Goal: Navigation & Orientation: Find specific page/section

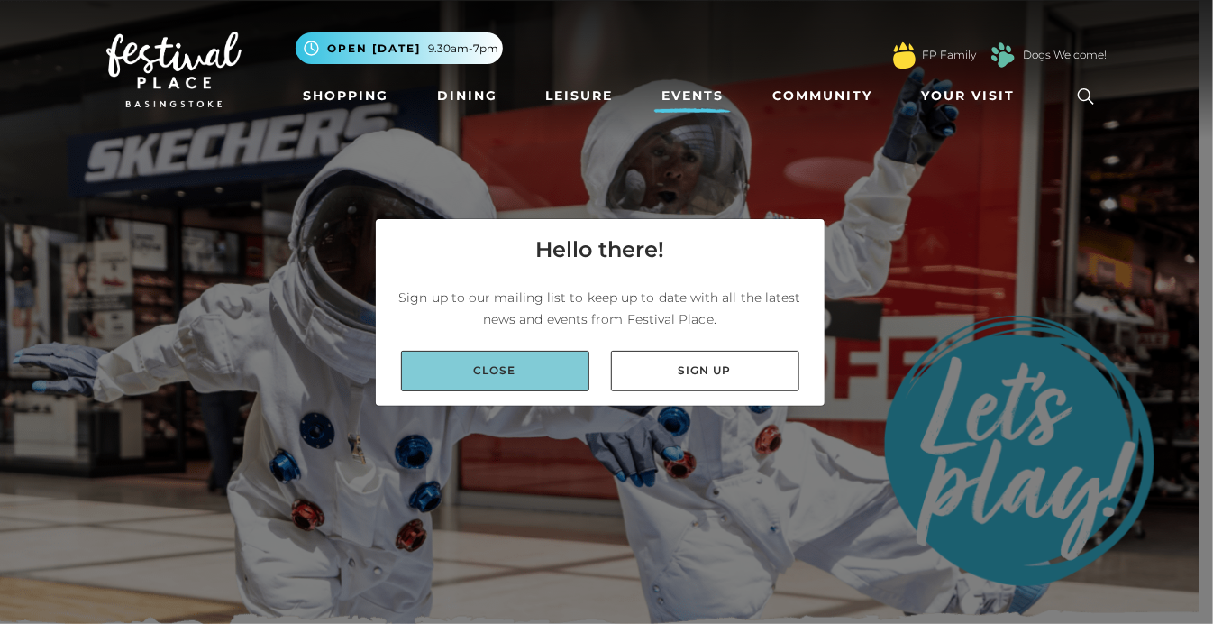
click at [533, 382] on link "Close" at bounding box center [495, 371] width 188 height 41
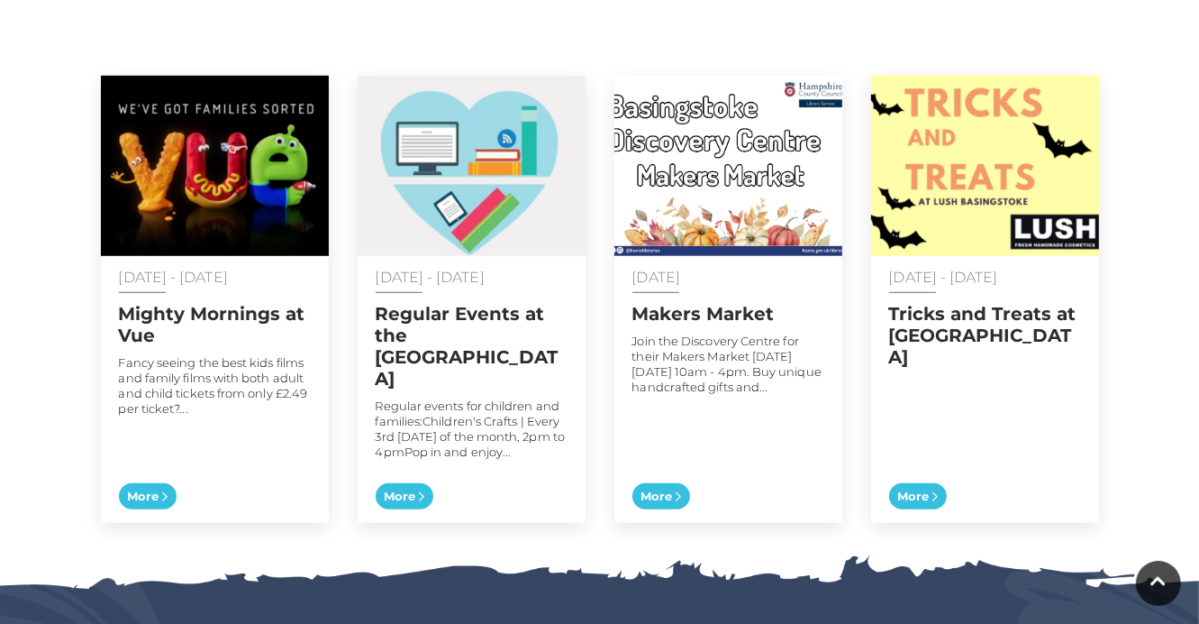
scroll to position [929, 0]
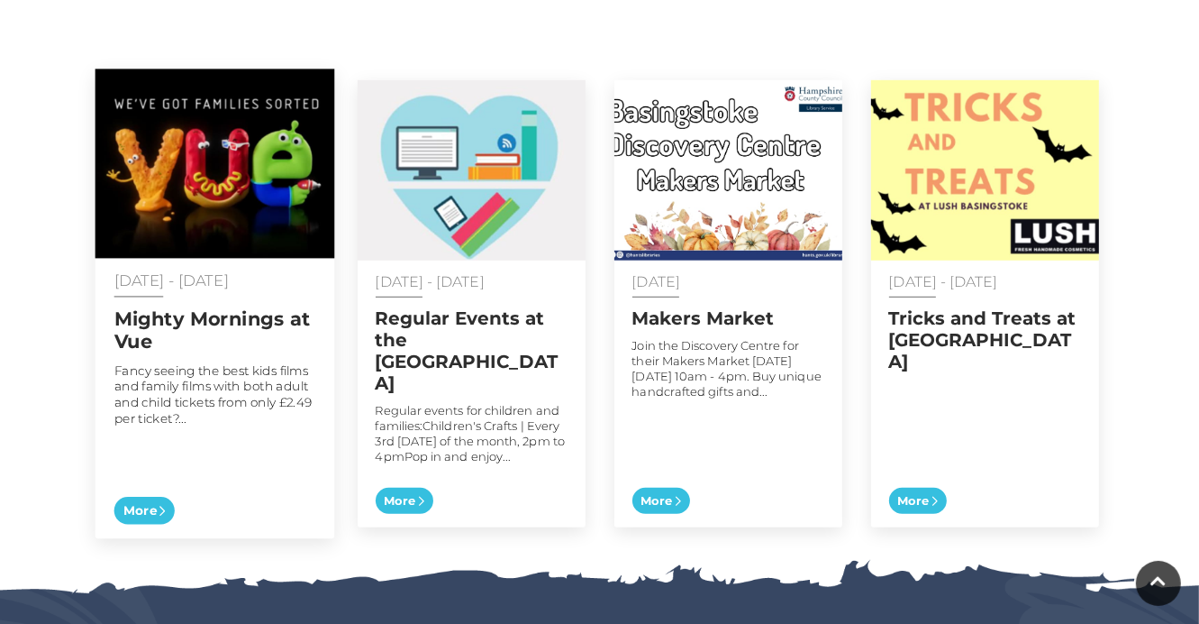
click at [155, 497] on span "More" at bounding box center [144, 511] width 60 height 28
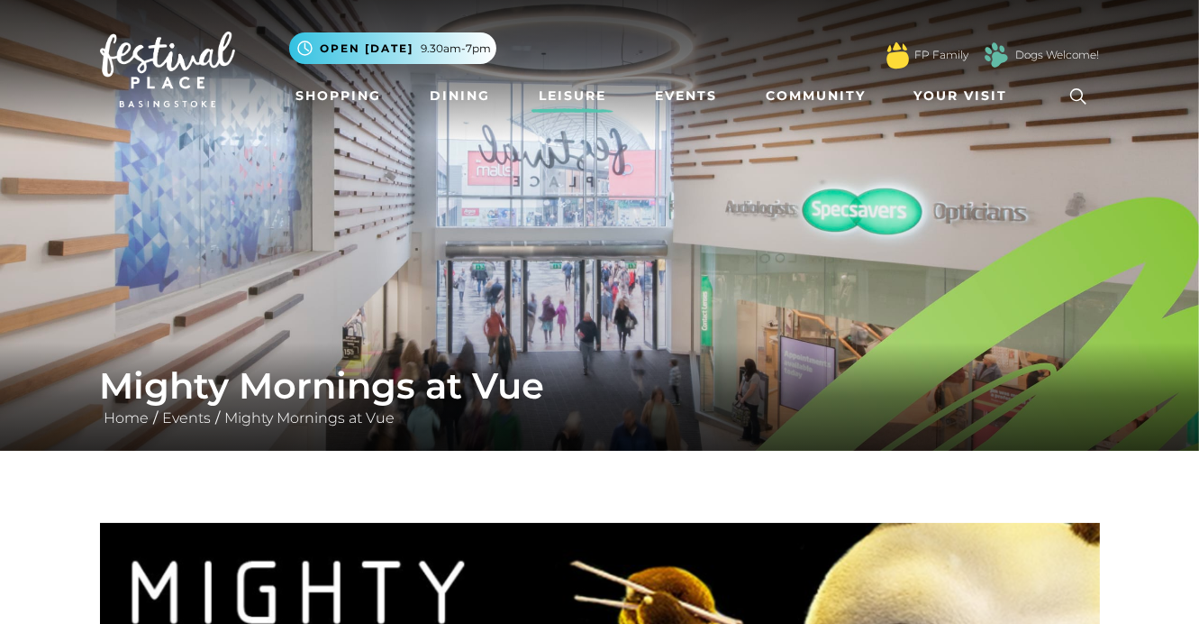
click at [579, 99] on link "Leisure" at bounding box center [573, 95] width 82 height 33
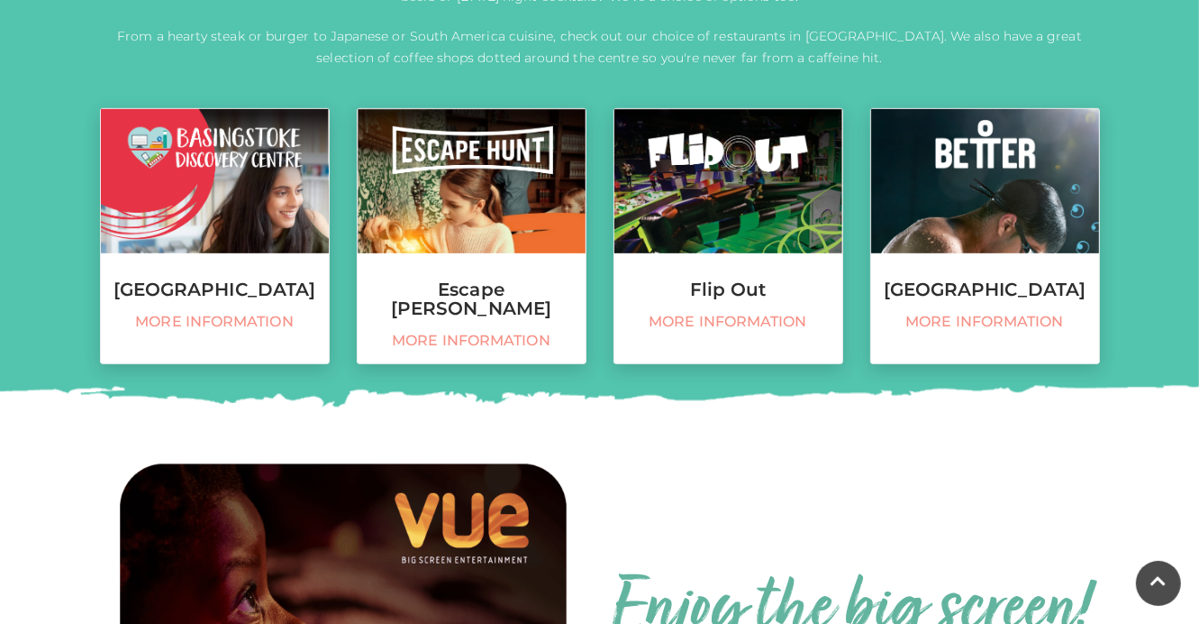
scroll to position [760, 0]
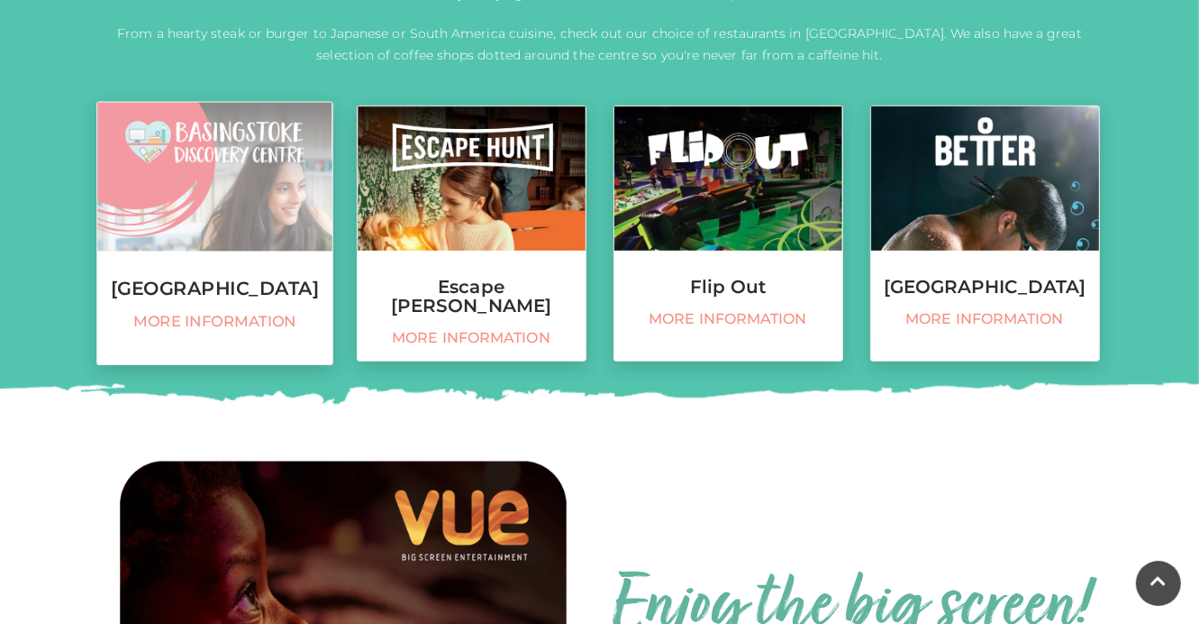
click at [227, 296] on h3 "Basingstoke Discovery Centre" at bounding box center [214, 288] width 235 height 20
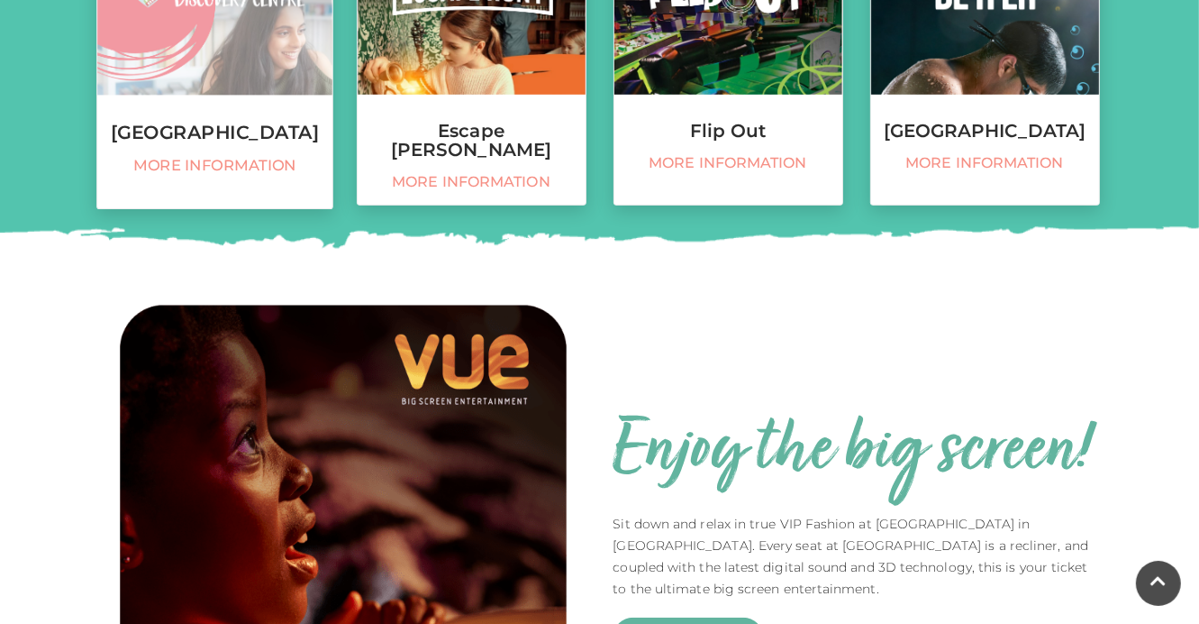
scroll to position [875, 0]
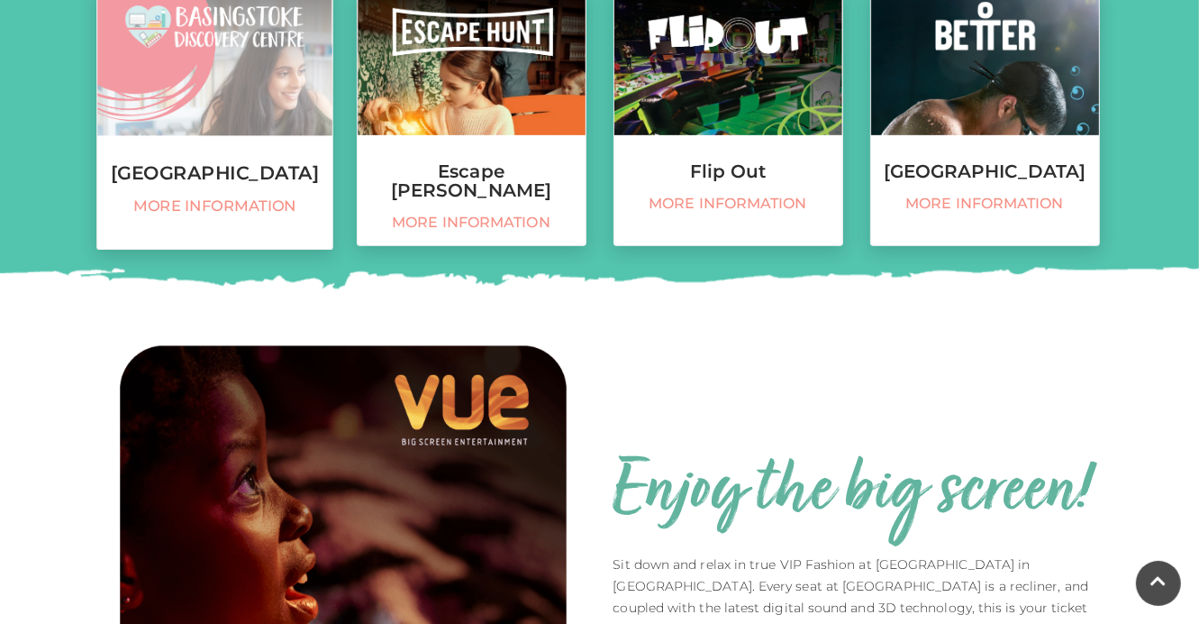
click at [735, 166] on h3 "Flip Out" at bounding box center [729, 171] width 228 height 19
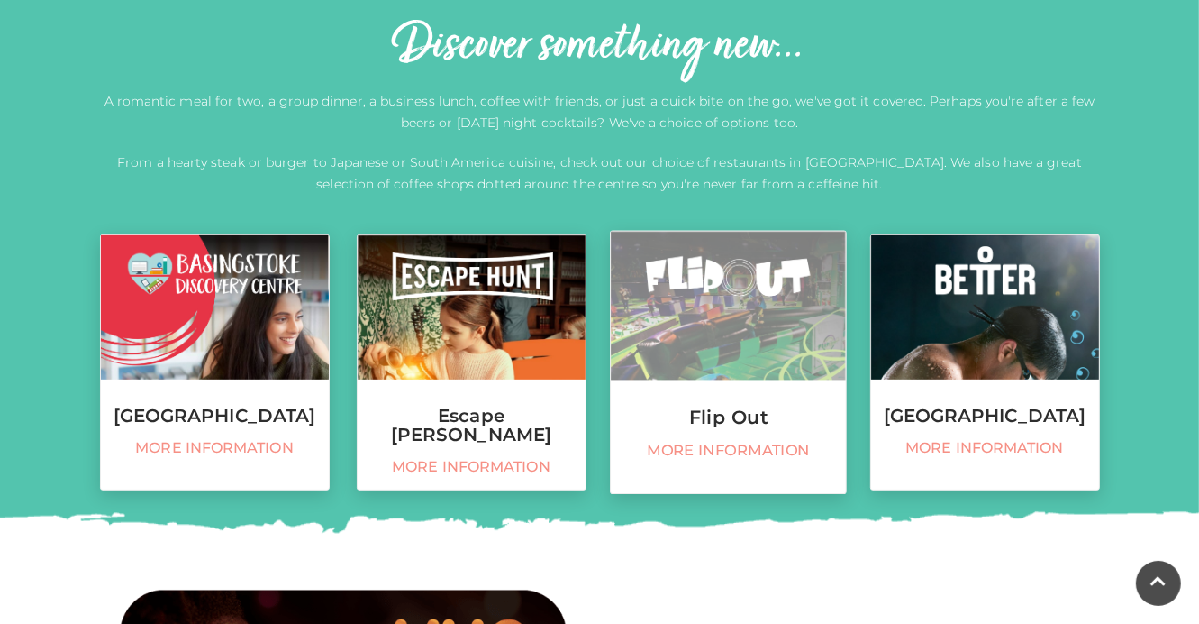
scroll to position [631, 0]
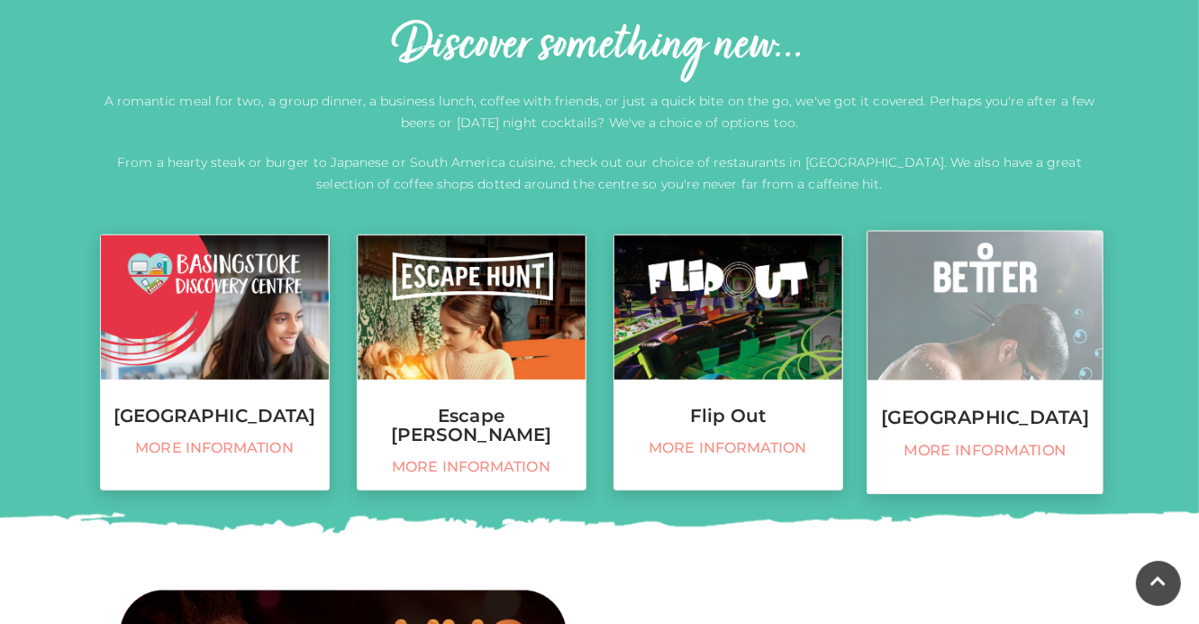
click at [1004, 460] on span "More information" at bounding box center [985, 451] width 216 height 19
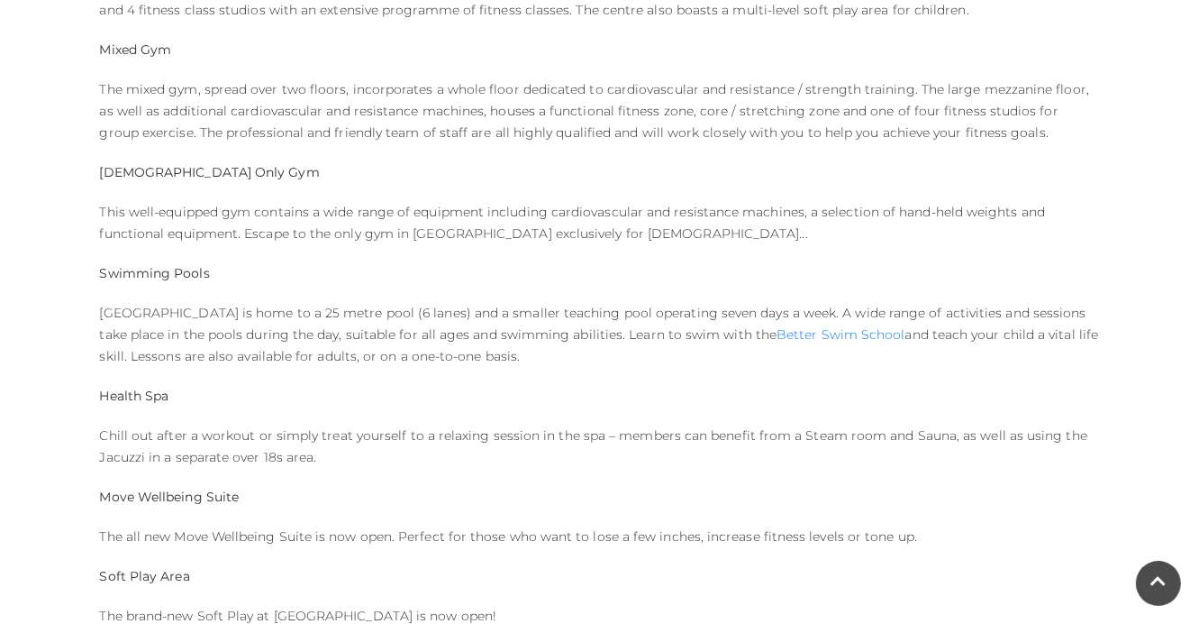
scroll to position [1068, 0]
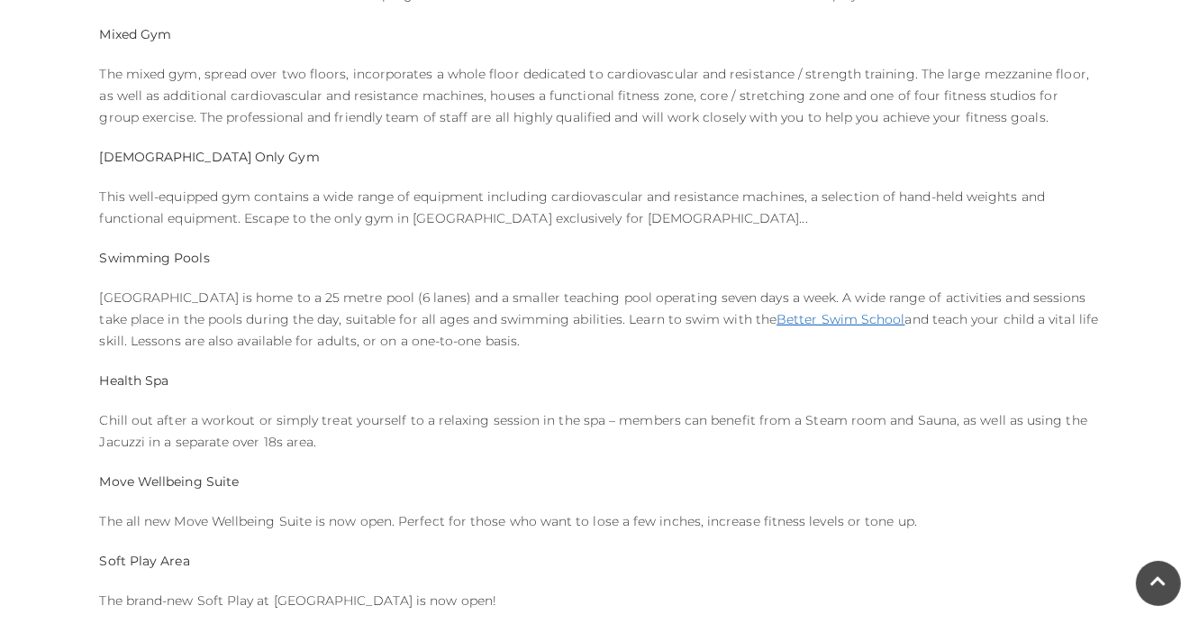
click at [881, 324] on link "Better Swim School" at bounding box center [841, 319] width 128 height 16
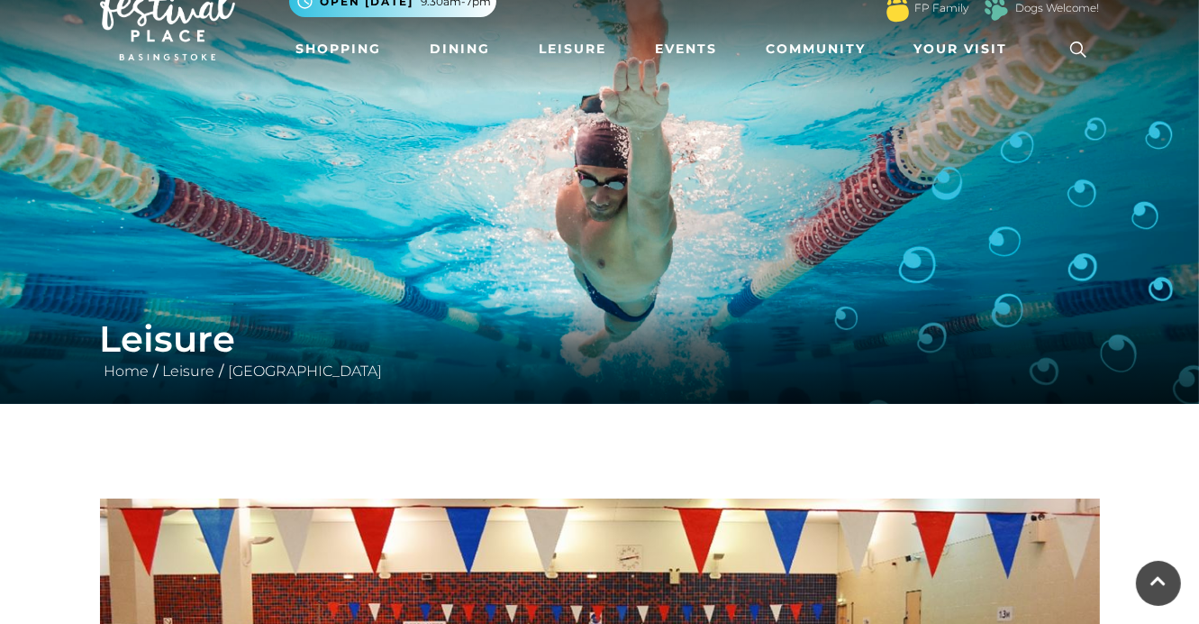
scroll to position [0, 0]
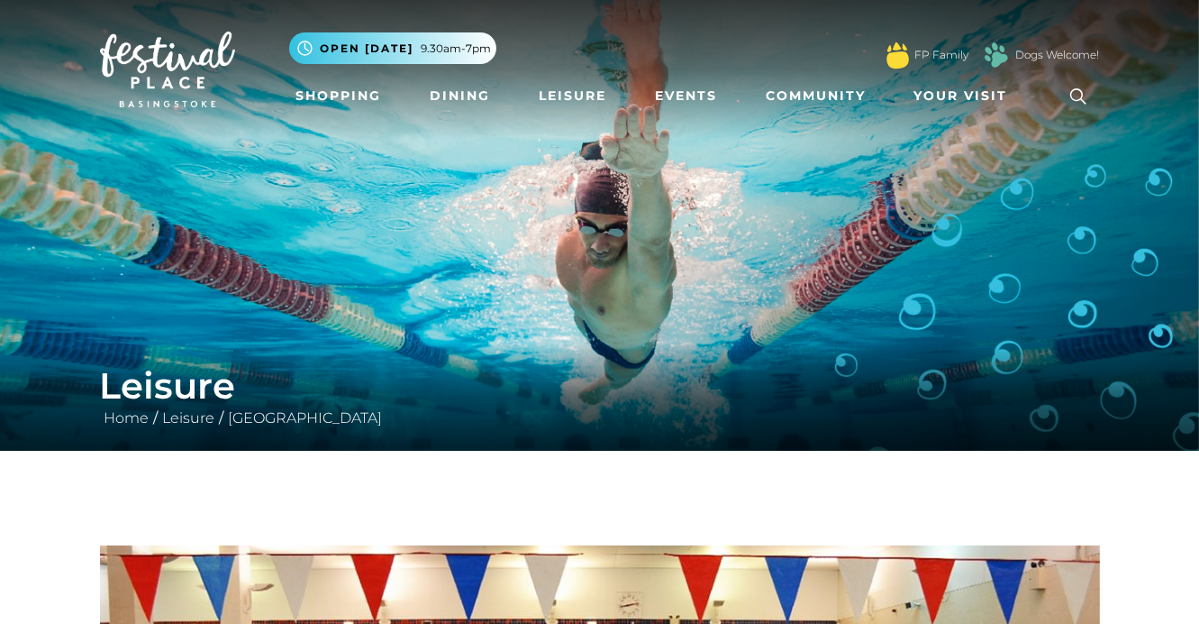
click at [339, 94] on link "Shopping" at bounding box center [339, 95] width 100 height 33
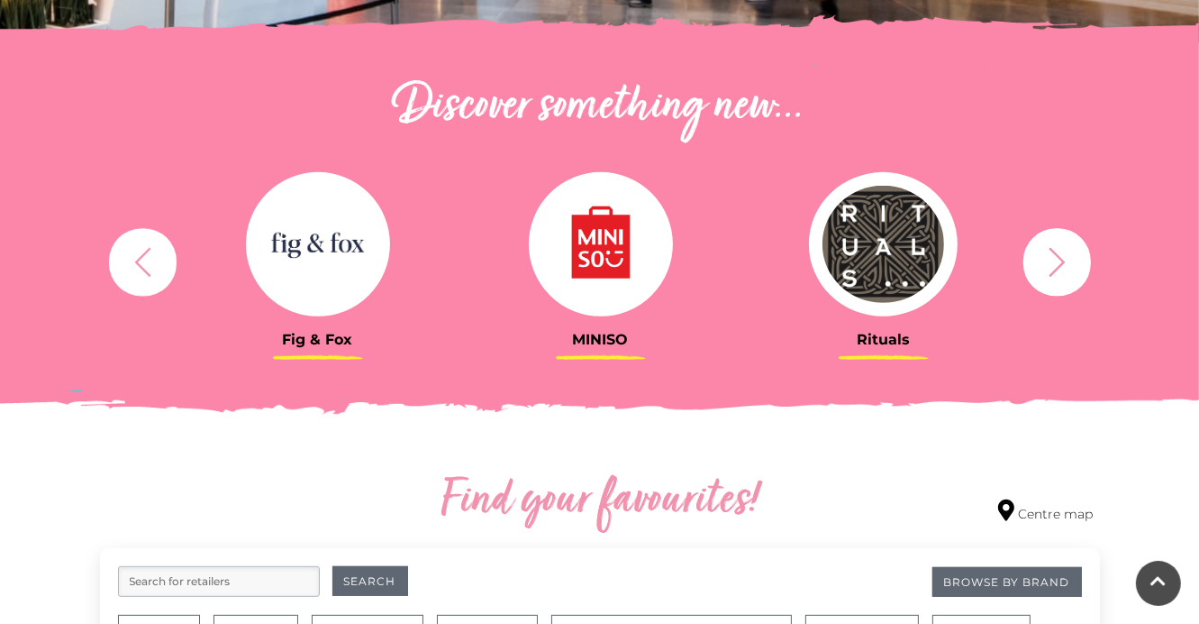
scroll to position [591, 0]
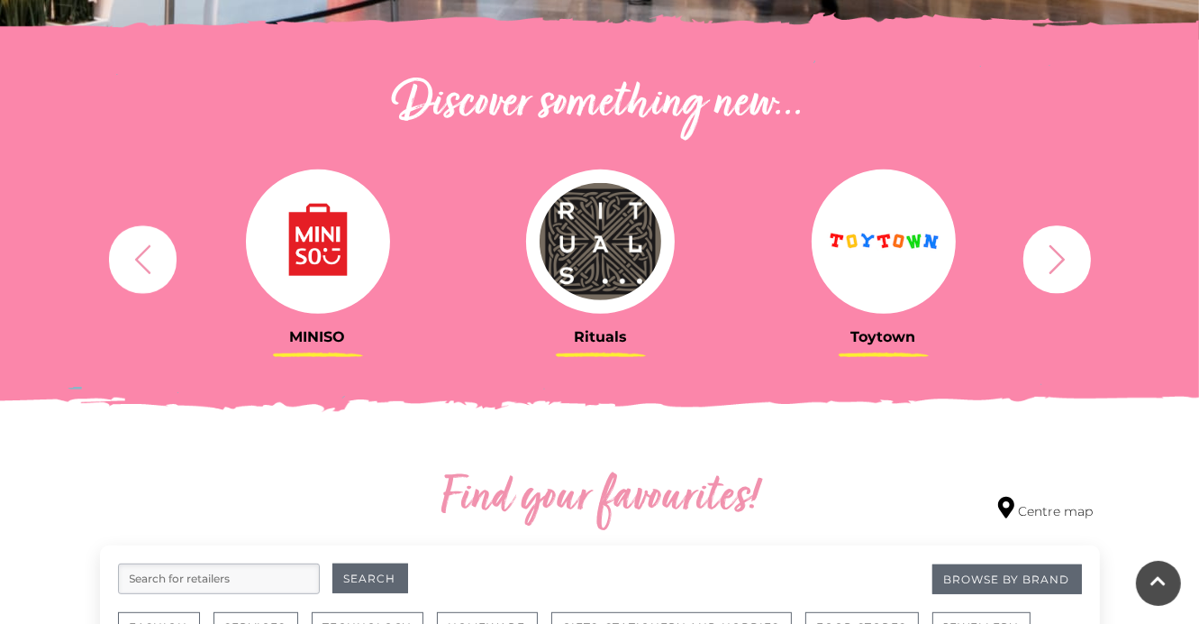
click at [1043, 272] on icon "button" at bounding box center [1057, 258] width 33 height 33
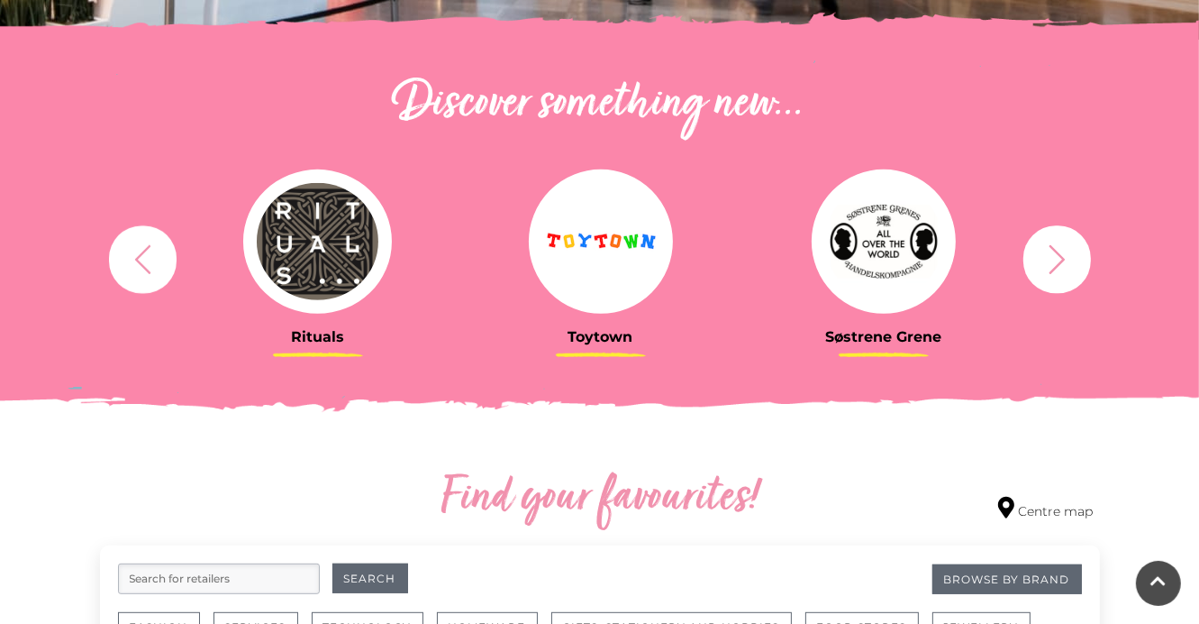
click at [1062, 261] on icon "button" at bounding box center [1057, 258] width 16 height 29
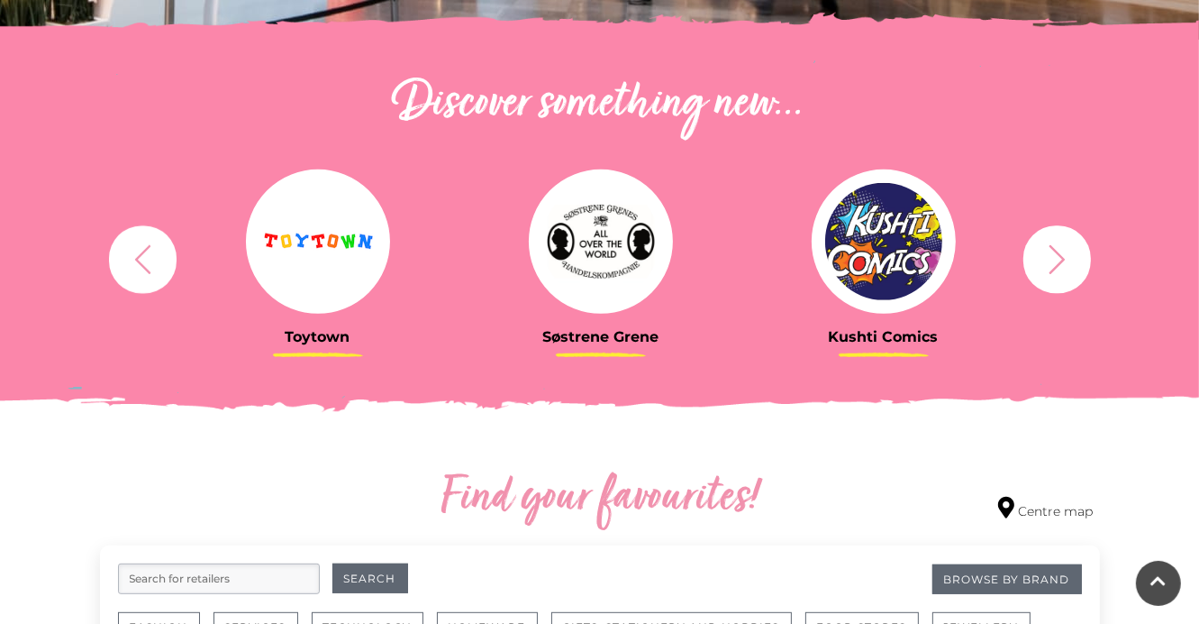
click at [1062, 255] on icon "button" at bounding box center [1057, 258] width 33 height 33
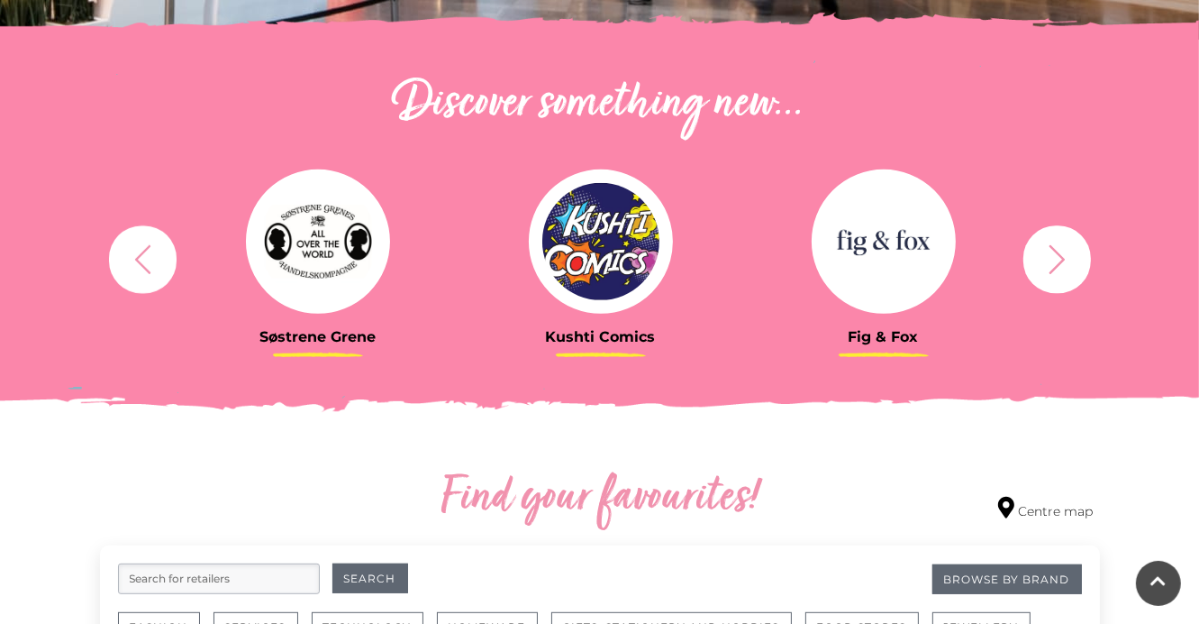
click at [1067, 256] on icon "button" at bounding box center [1057, 258] width 33 height 33
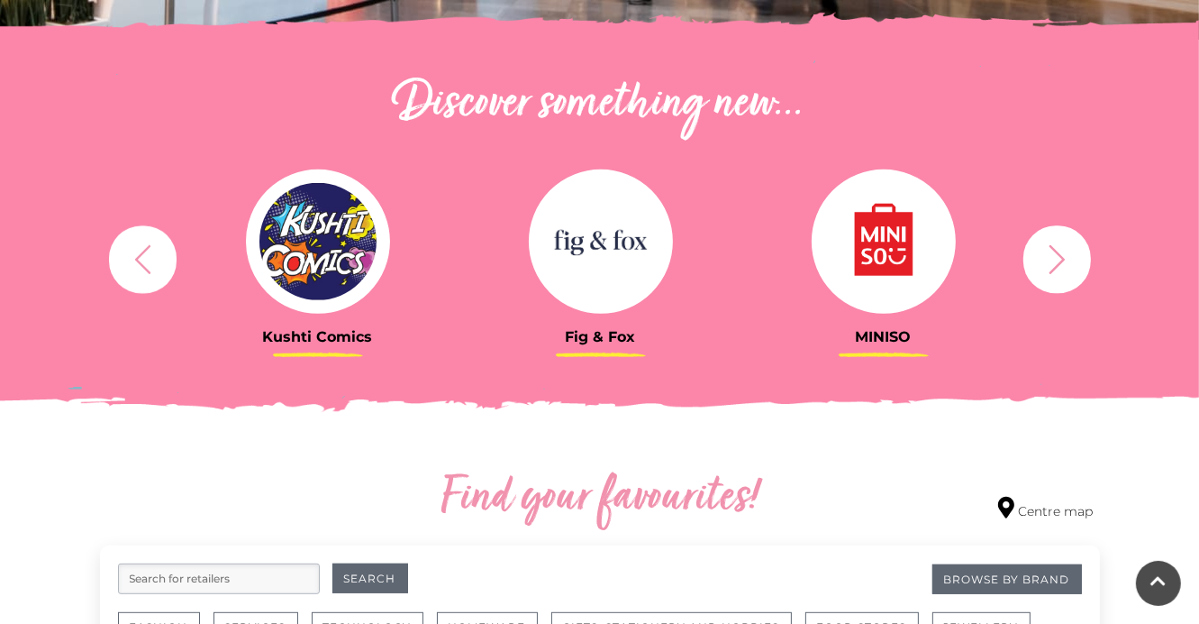
click at [1065, 253] on icon "button" at bounding box center [1057, 258] width 33 height 33
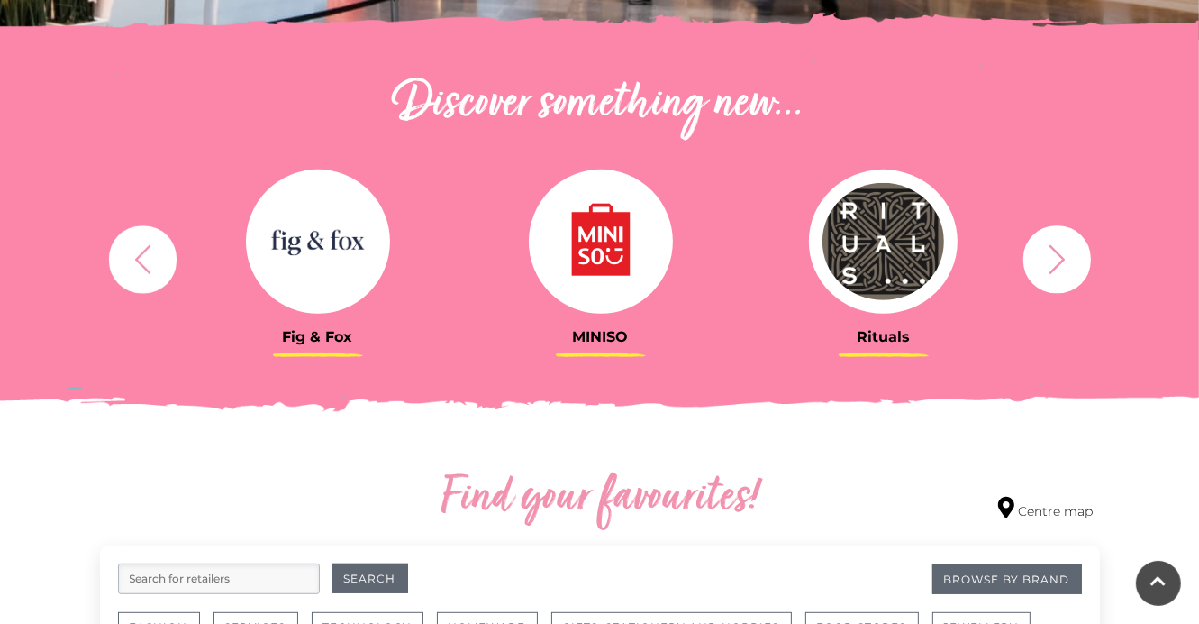
click at [1064, 256] on icon "button" at bounding box center [1057, 258] width 33 height 33
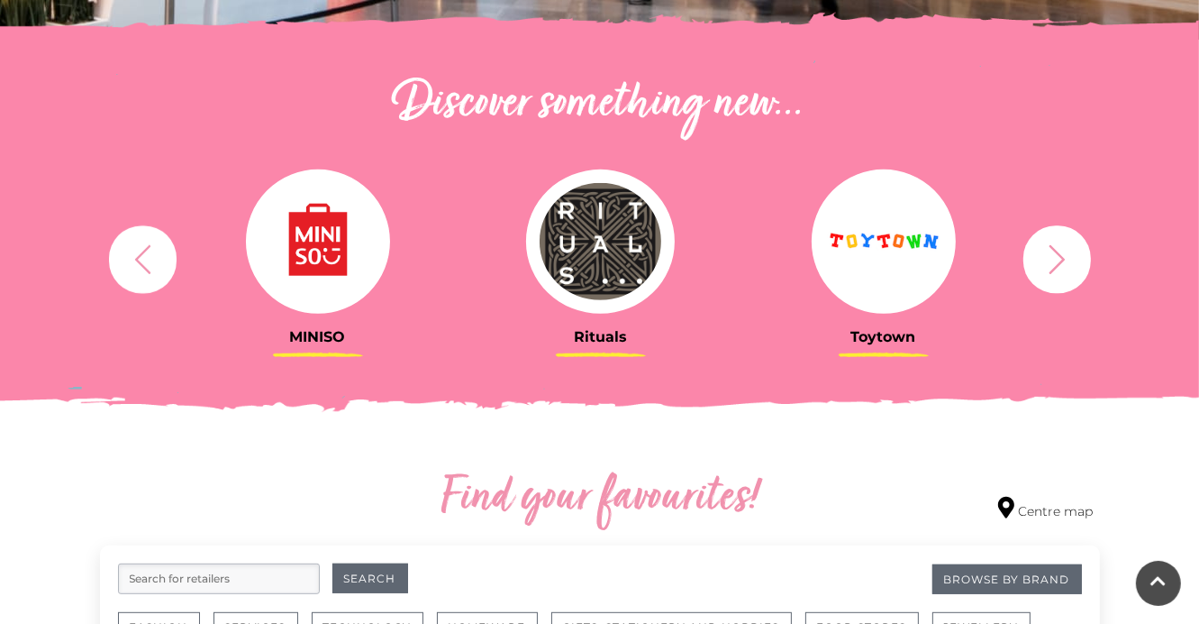
click at [1066, 255] on icon "button" at bounding box center [1057, 258] width 33 height 33
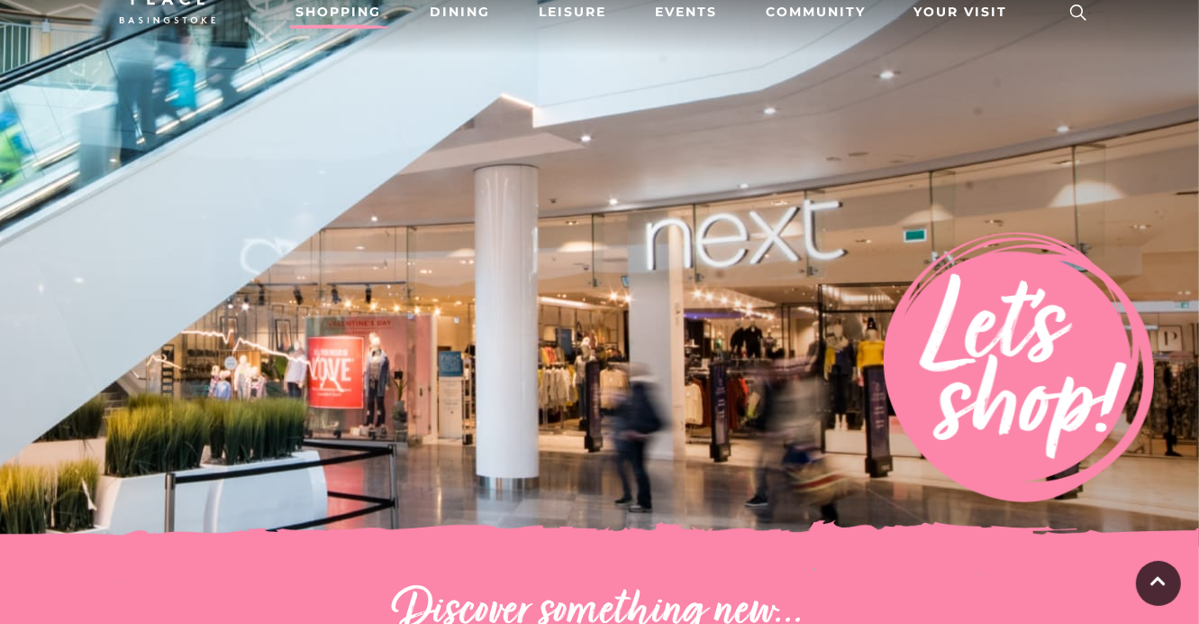
scroll to position [0, 0]
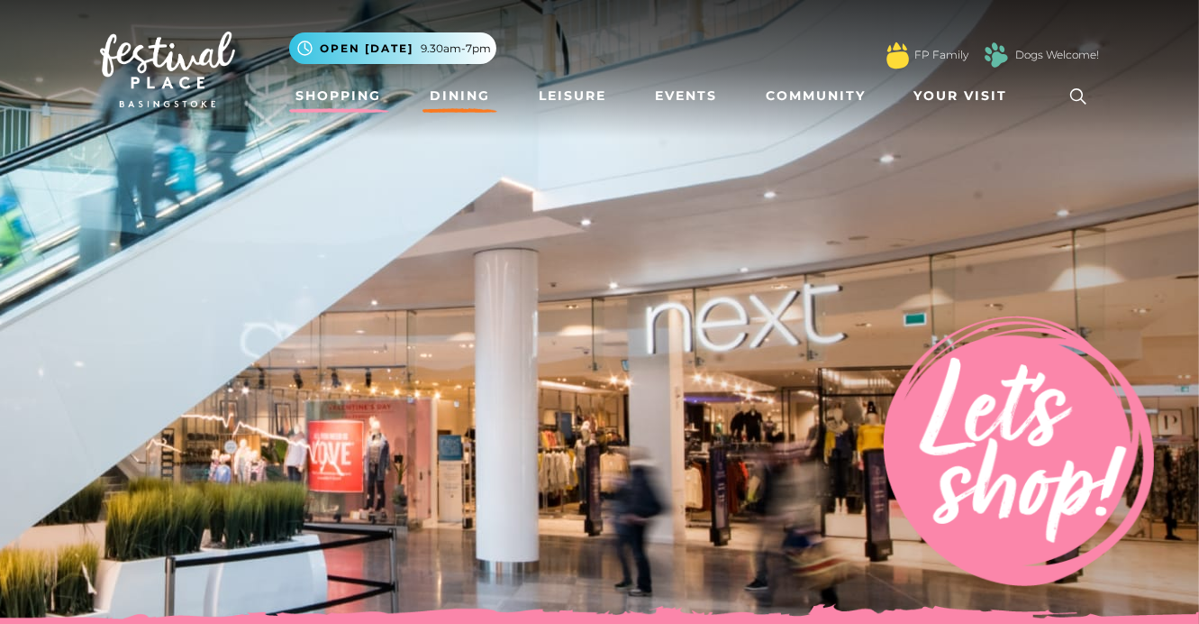
click at [455, 93] on link "Dining" at bounding box center [460, 95] width 75 height 33
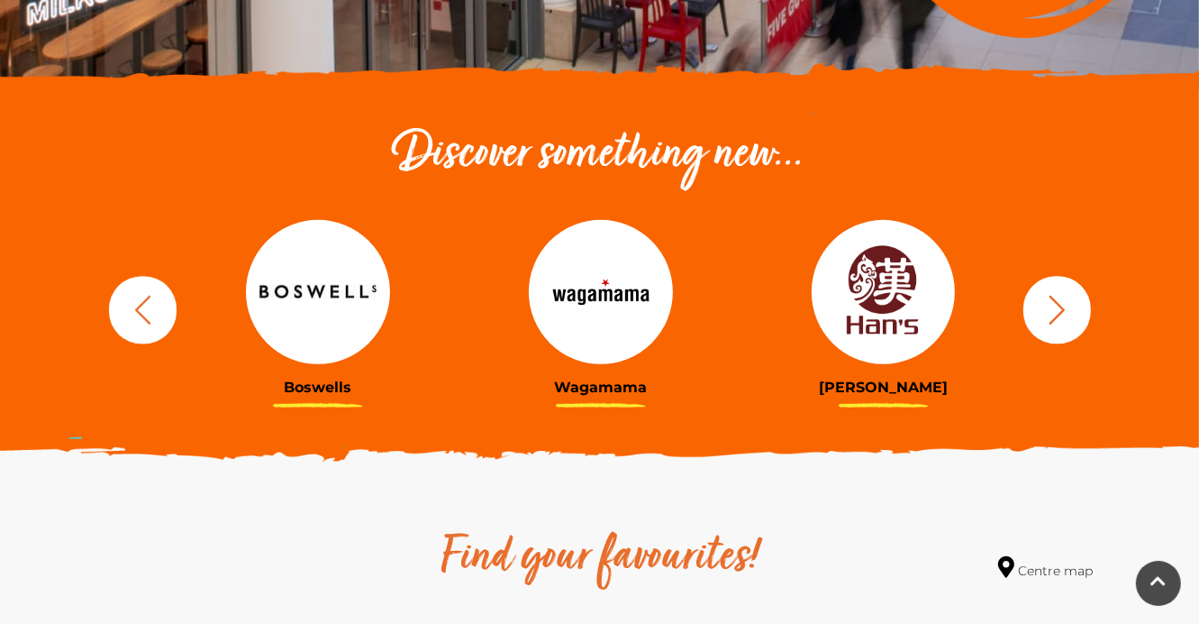
scroll to position [543, 0]
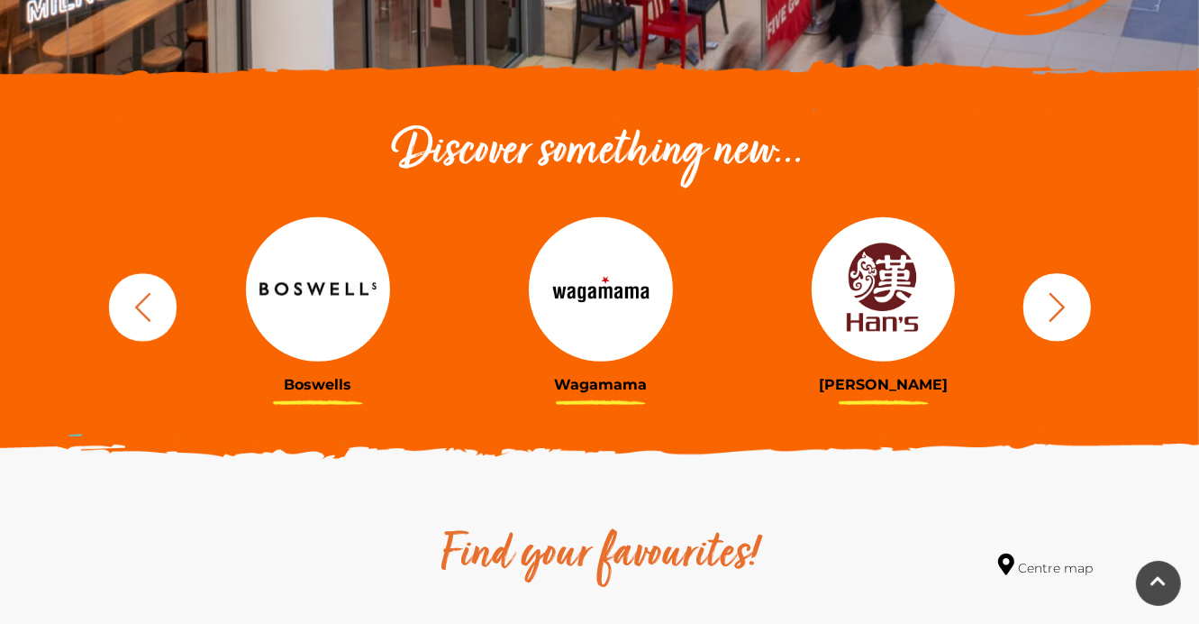
click at [1067, 317] on icon "button" at bounding box center [1057, 306] width 33 height 33
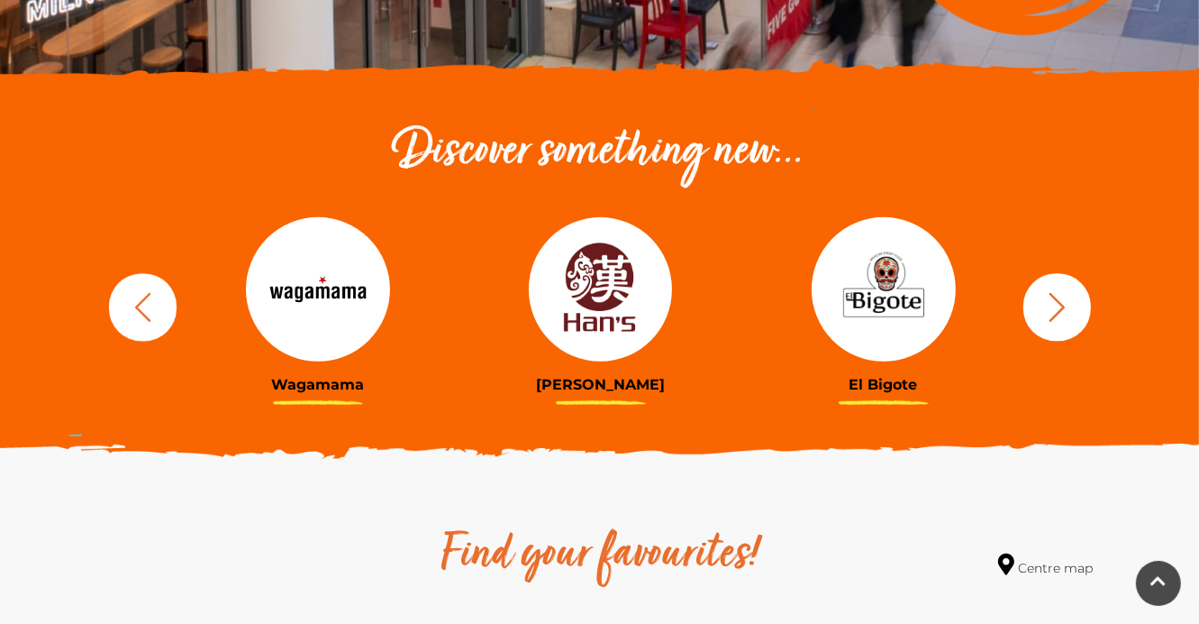
click at [1065, 315] on icon "button" at bounding box center [1057, 306] width 33 height 33
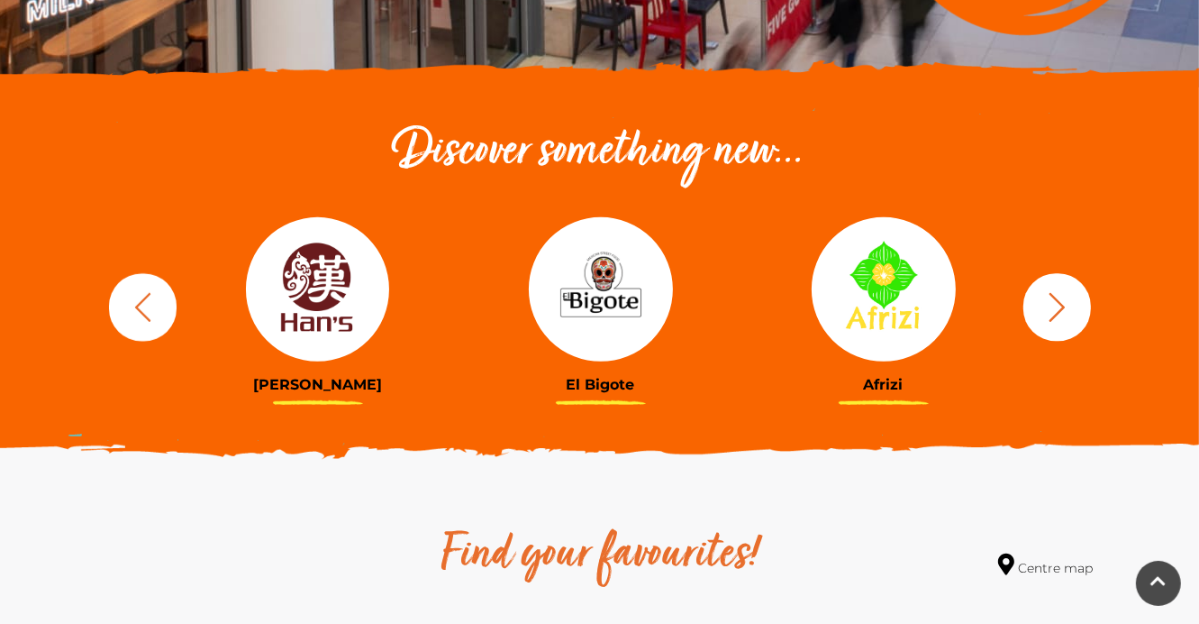
click at [1068, 313] on icon "button" at bounding box center [1057, 306] width 33 height 33
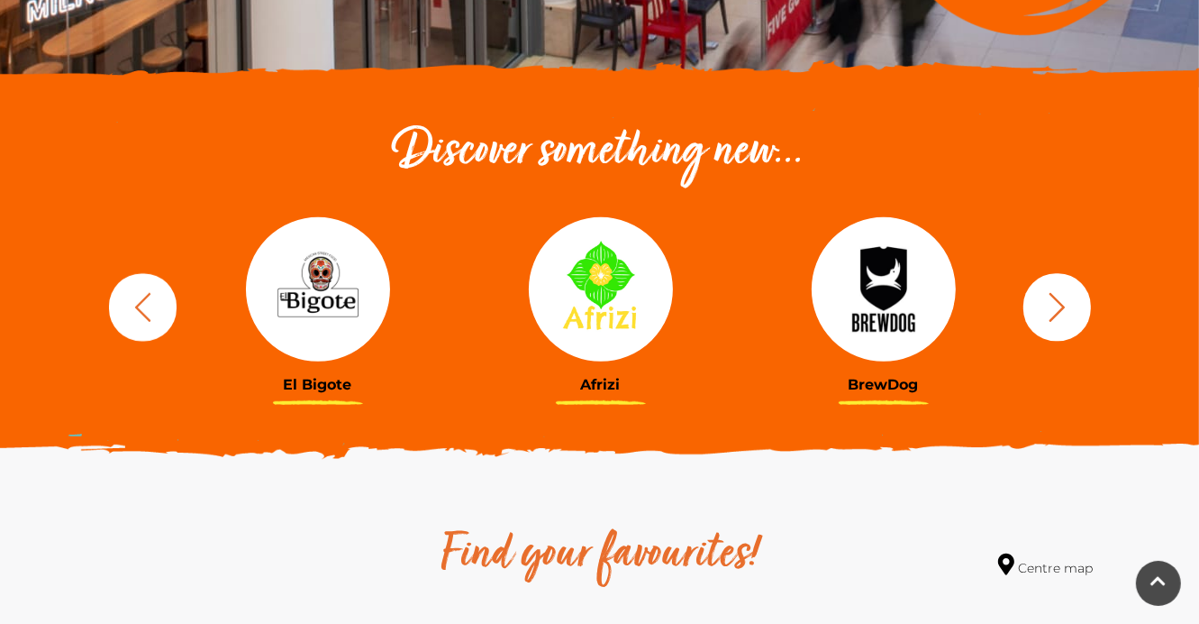
click at [1066, 304] on icon "button" at bounding box center [1057, 306] width 33 height 33
click at [1063, 306] on icon "button" at bounding box center [1057, 306] width 16 height 29
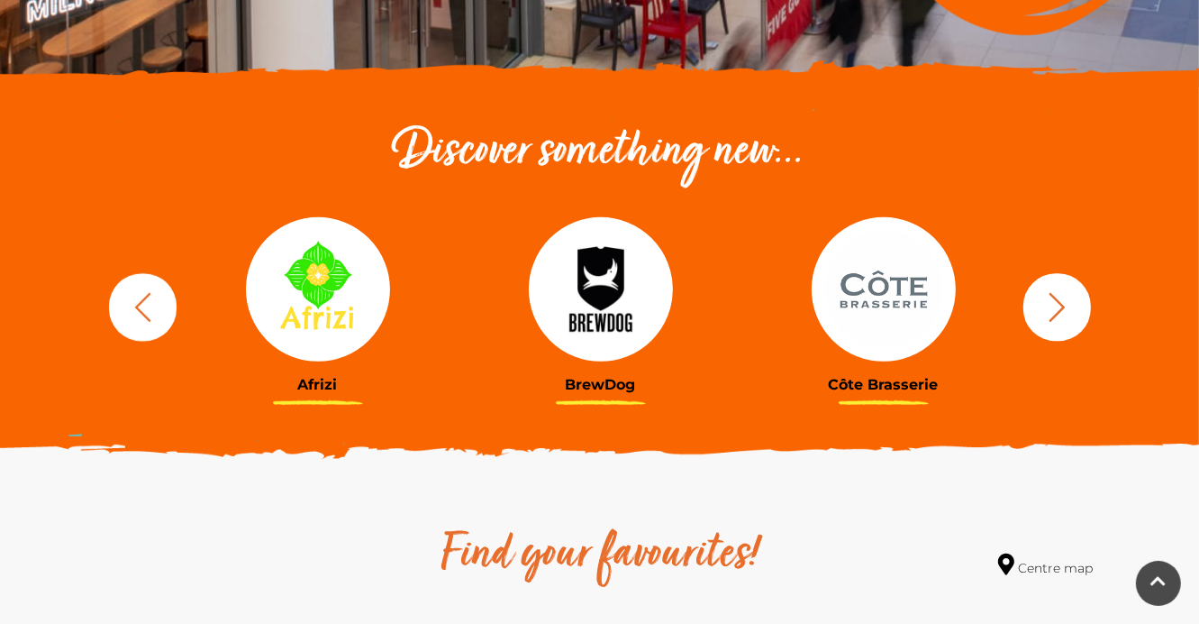
click at [1060, 314] on icon "button" at bounding box center [1057, 306] width 33 height 33
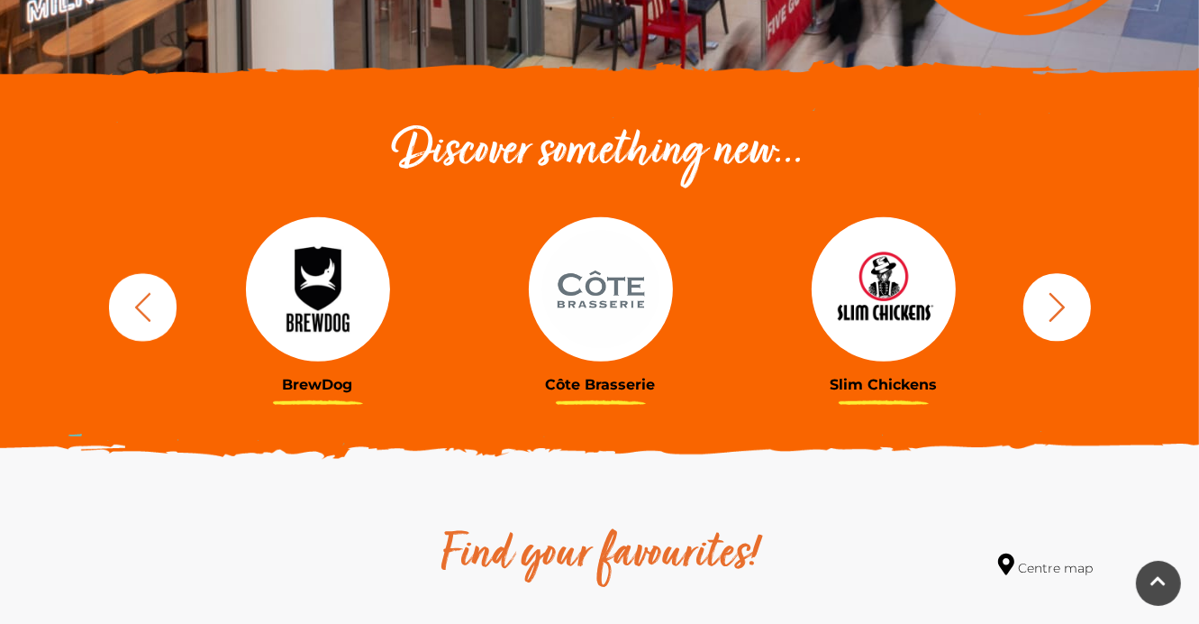
click at [1062, 303] on icon "button" at bounding box center [1057, 306] width 33 height 33
click at [1063, 303] on icon "button" at bounding box center [1057, 306] width 33 height 33
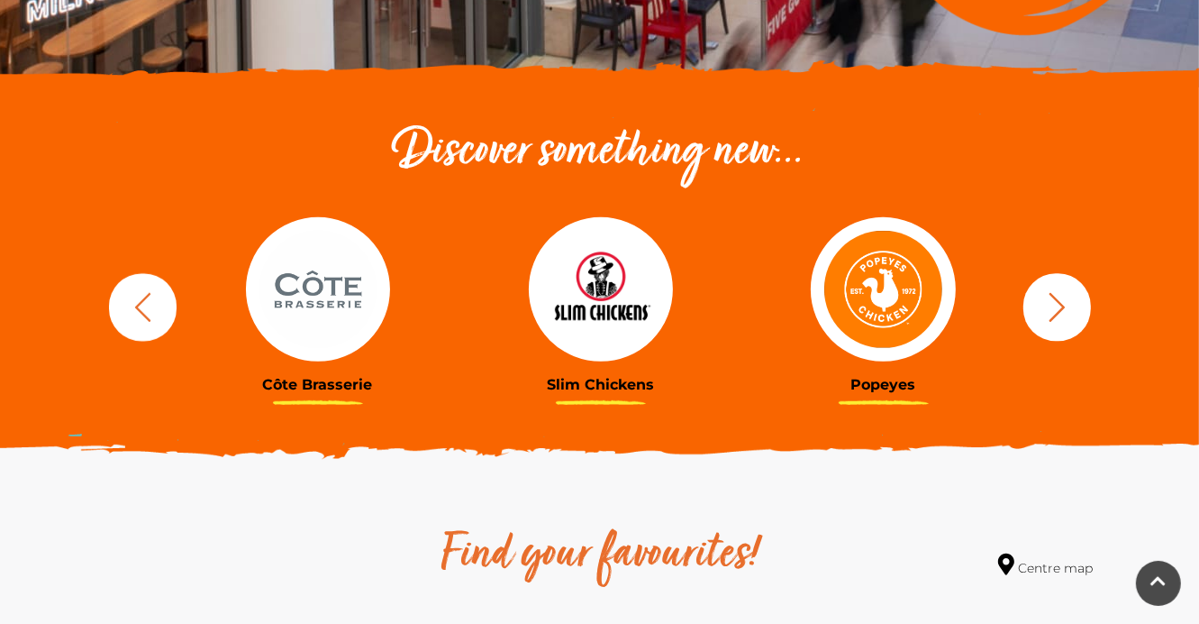
click at [1062, 303] on icon "button" at bounding box center [1057, 306] width 16 height 29
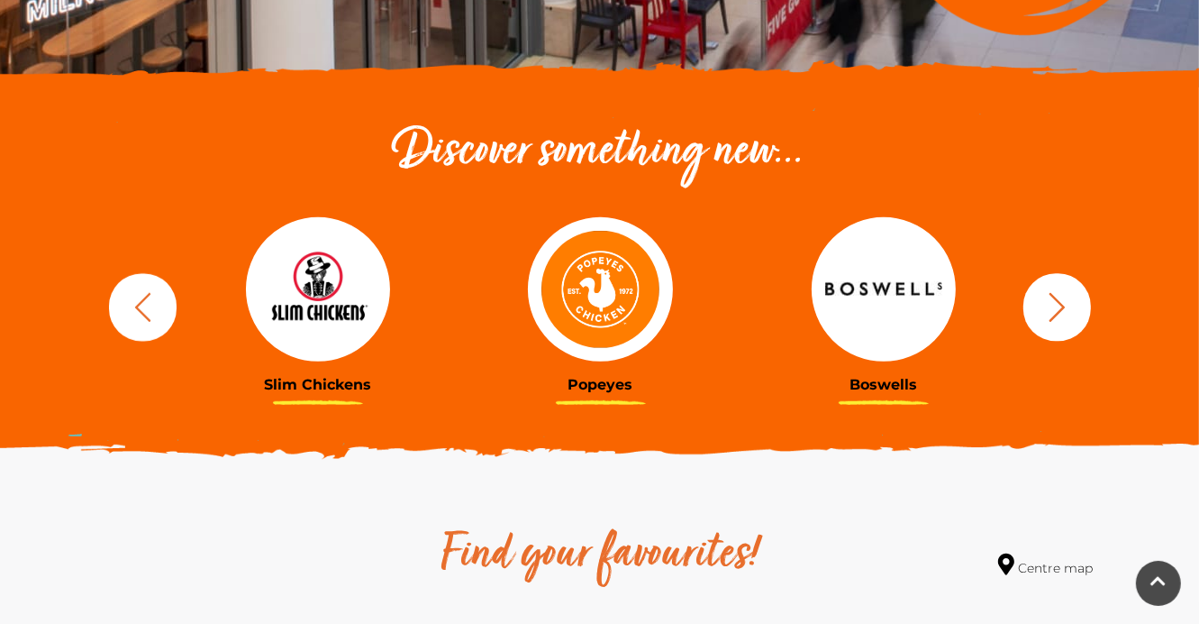
click at [1060, 306] on icon "button" at bounding box center [1057, 306] width 33 height 33
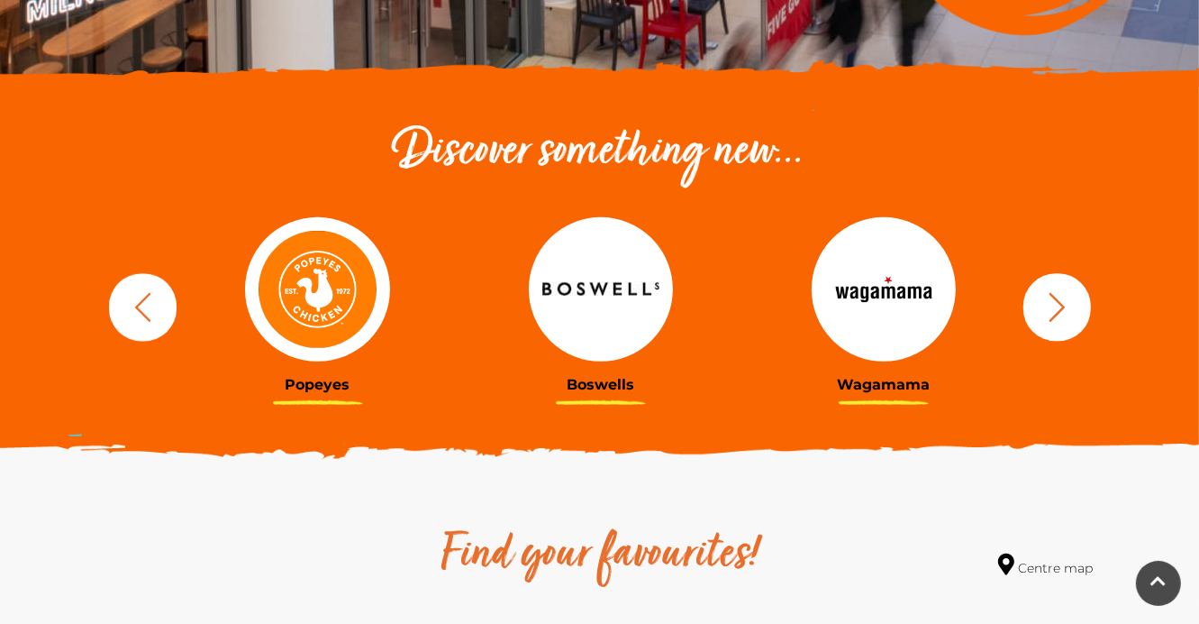
click at [1062, 300] on icon "button" at bounding box center [1057, 306] width 33 height 33
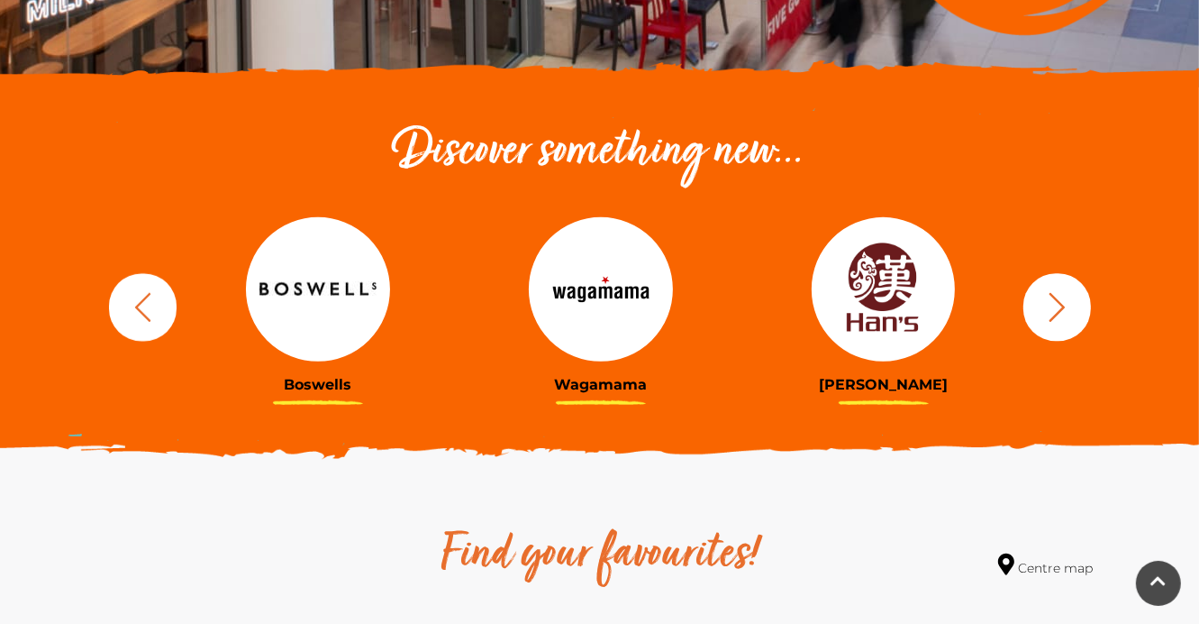
click at [1063, 301] on icon "button" at bounding box center [1057, 306] width 33 height 33
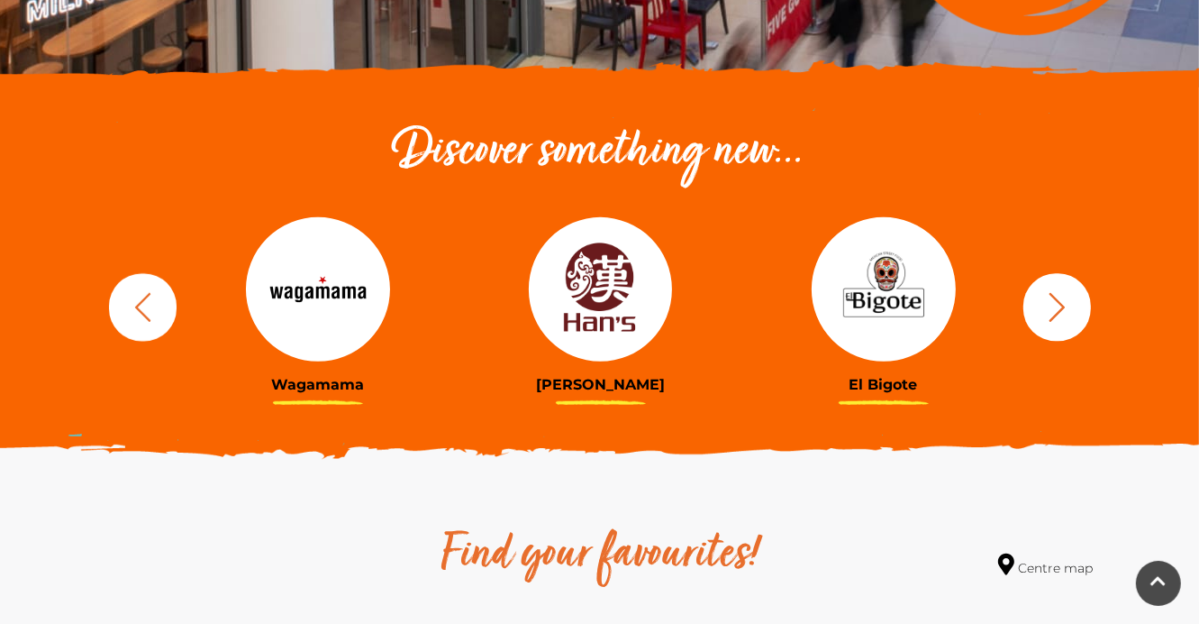
click at [1063, 301] on icon "button" at bounding box center [1057, 306] width 33 height 33
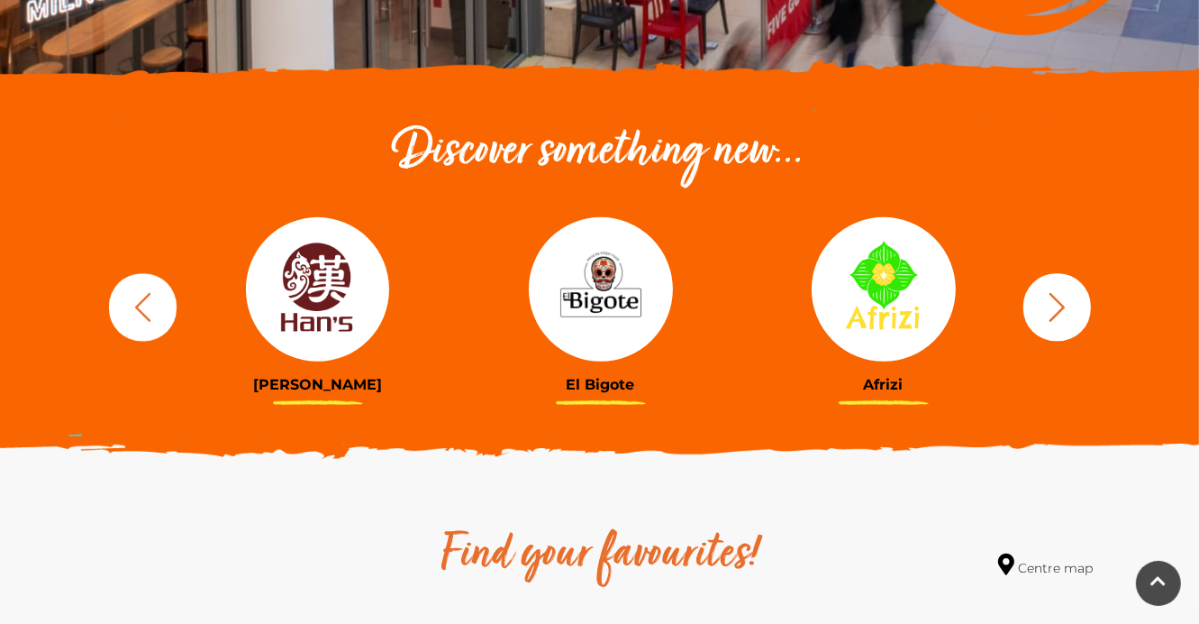
click at [1064, 299] on icon "button" at bounding box center [1057, 306] width 33 height 33
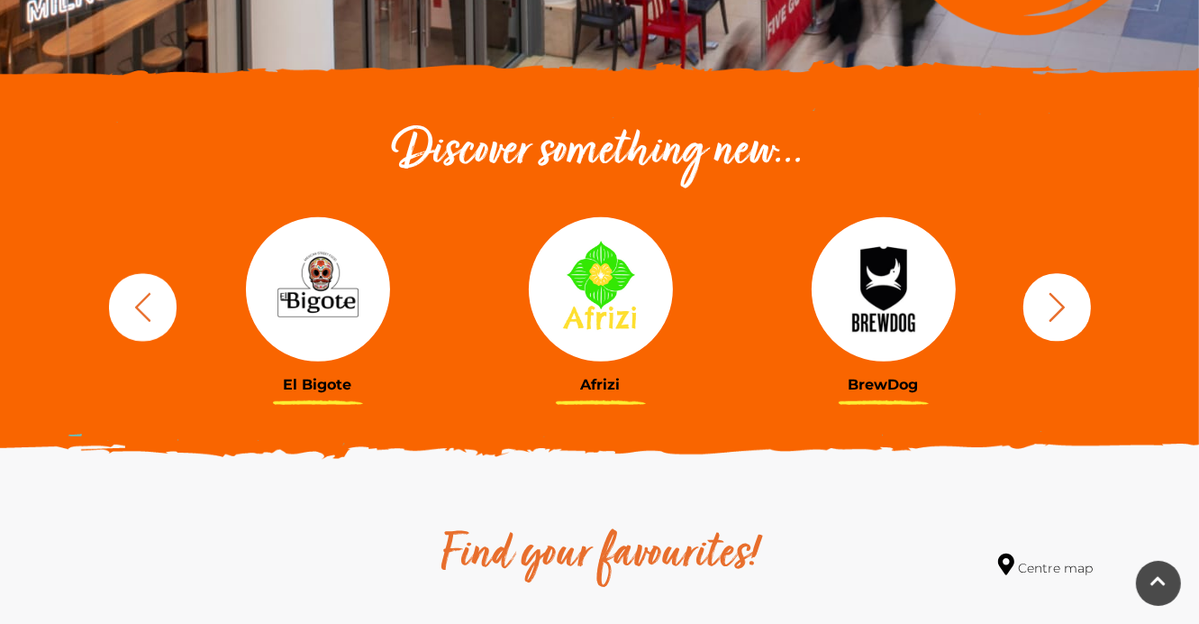
click at [317, 278] on img at bounding box center [318, 289] width 144 height 144
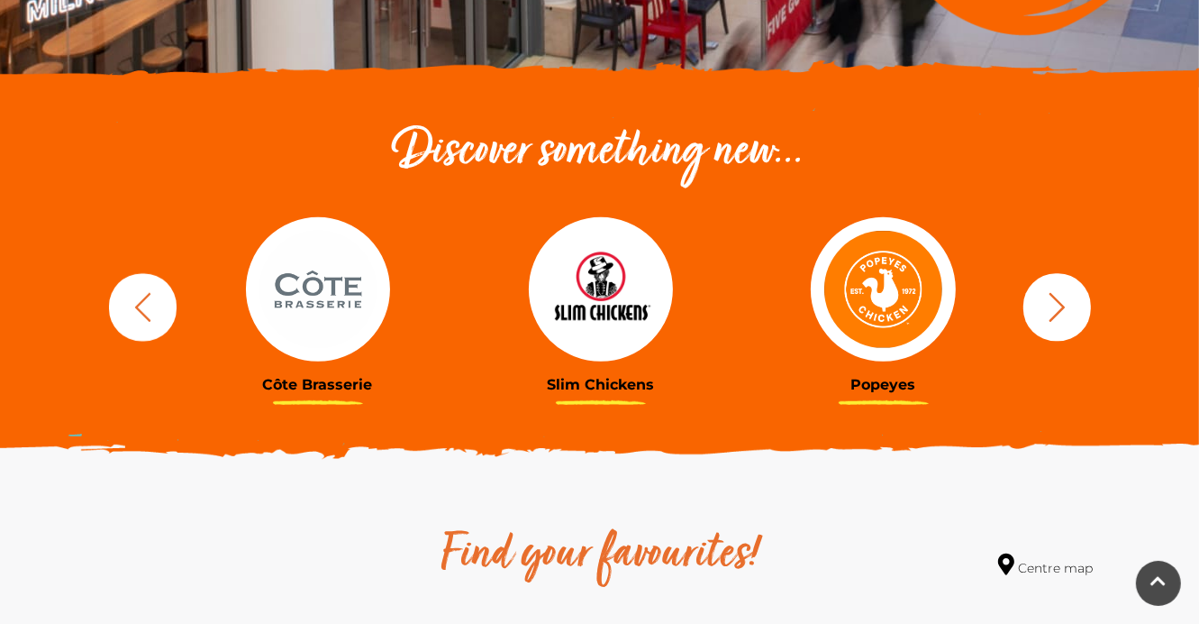
click at [1046, 299] on icon "button" at bounding box center [1057, 306] width 33 height 33
click at [1060, 307] on icon "button" at bounding box center [1057, 306] width 33 height 33
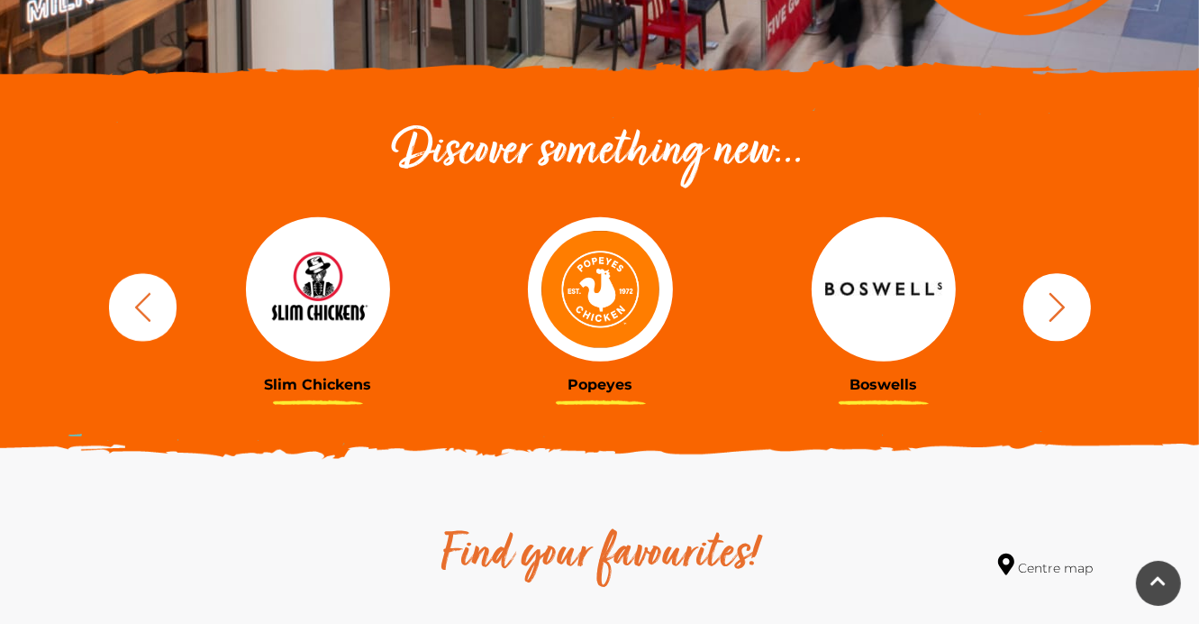
click at [1060, 302] on icon "button" at bounding box center [1057, 306] width 16 height 29
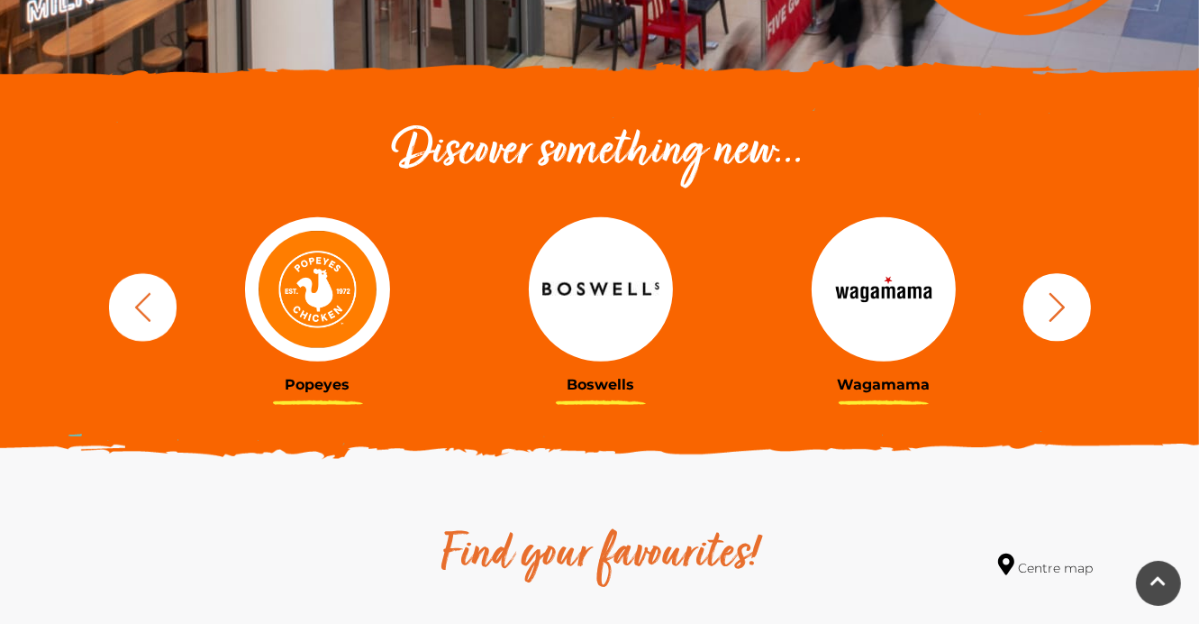
click at [1062, 302] on icon "button" at bounding box center [1057, 306] width 33 height 33
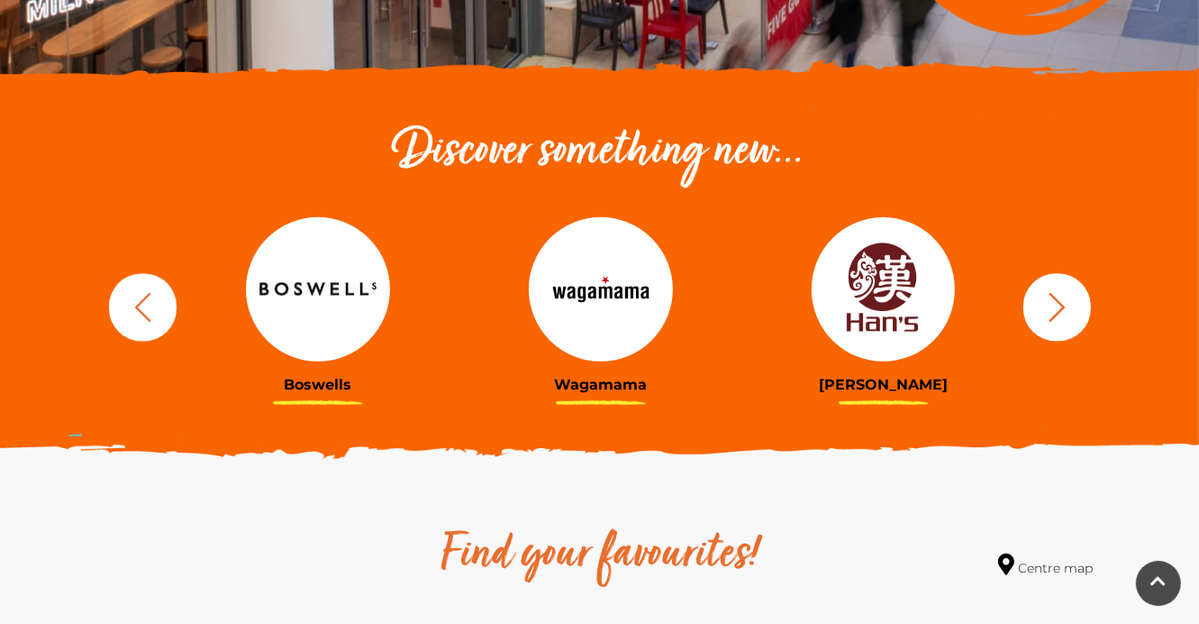
click at [1062, 303] on icon "button" at bounding box center [1057, 306] width 33 height 33
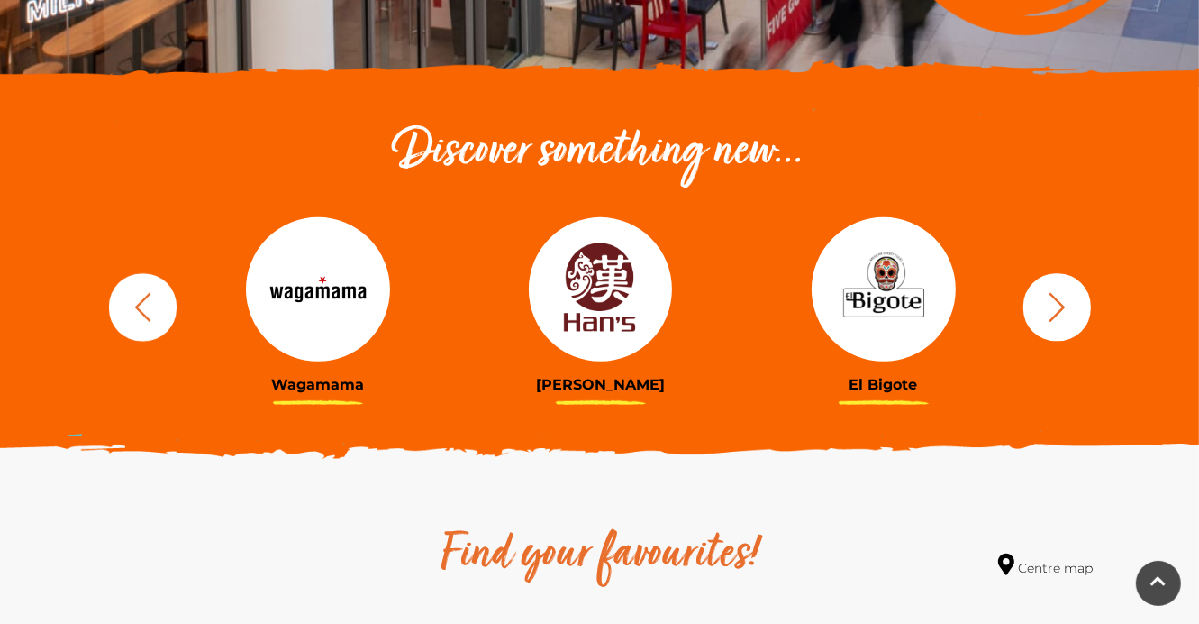
click at [1062, 304] on icon "button" at bounding box center [1057, 306] width 16 height 29
click at [144, 311] on icon "button" at bounding box center [142, 306] width 33 height 33
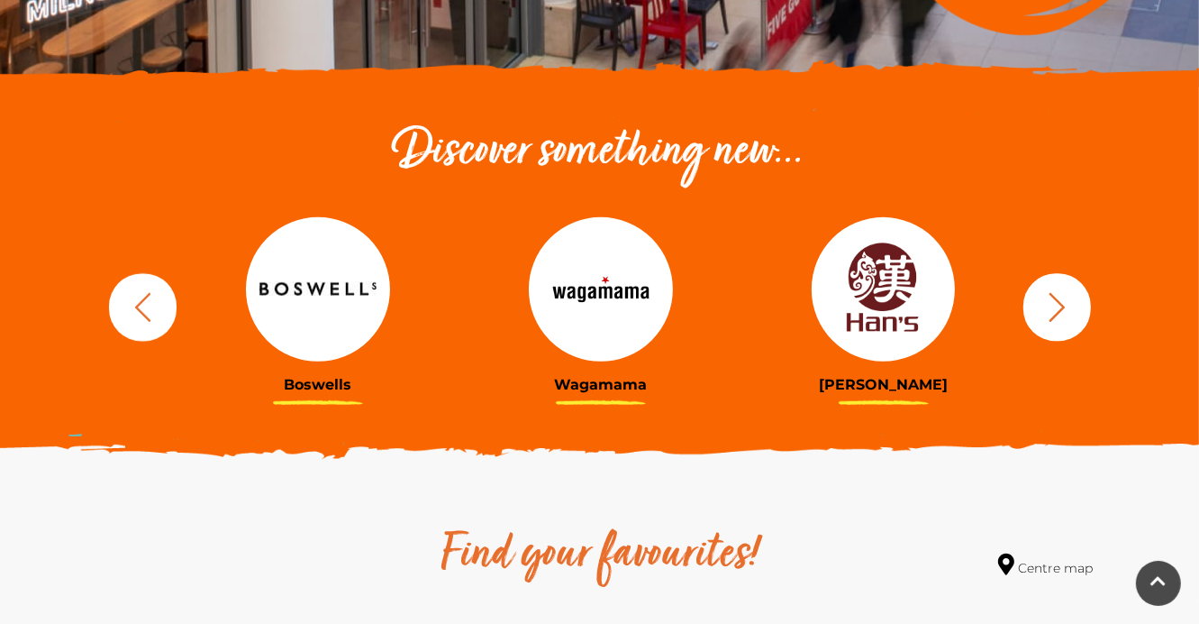
click at [148, 301] on icon "button" at bounding box center [142, 306] width 33 height 33
click at [145, 313] on icon "button" at bounding box center [142, 306] width 33 height 33
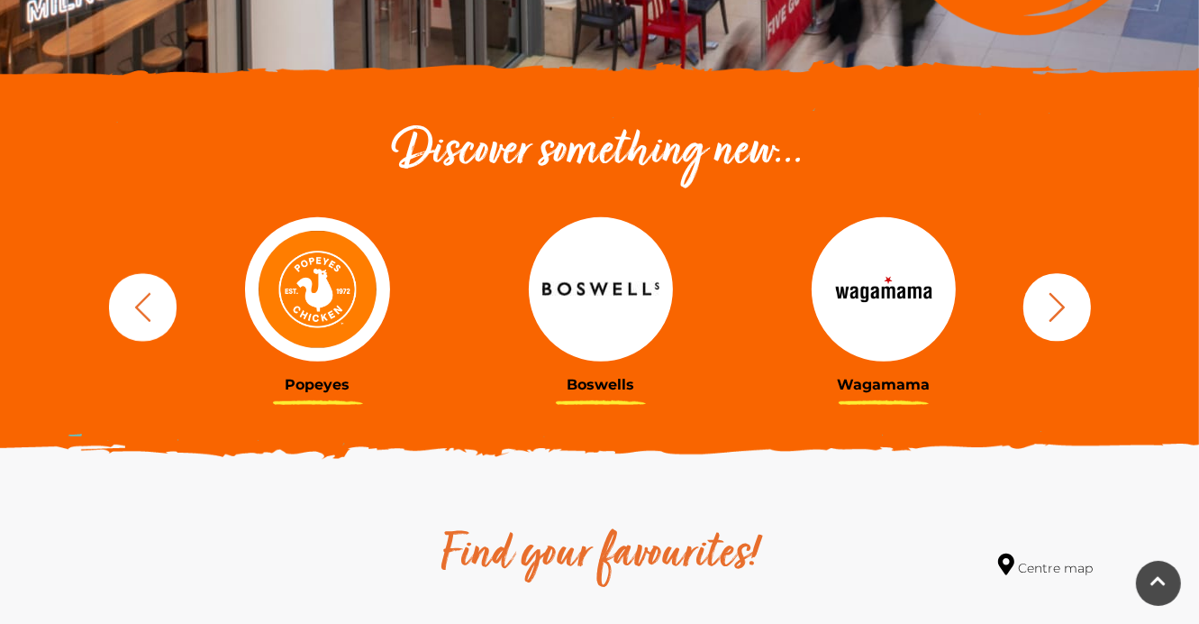
click at [148, 303] on icon "button" at bounding box center [142, 306] width 33 height 33
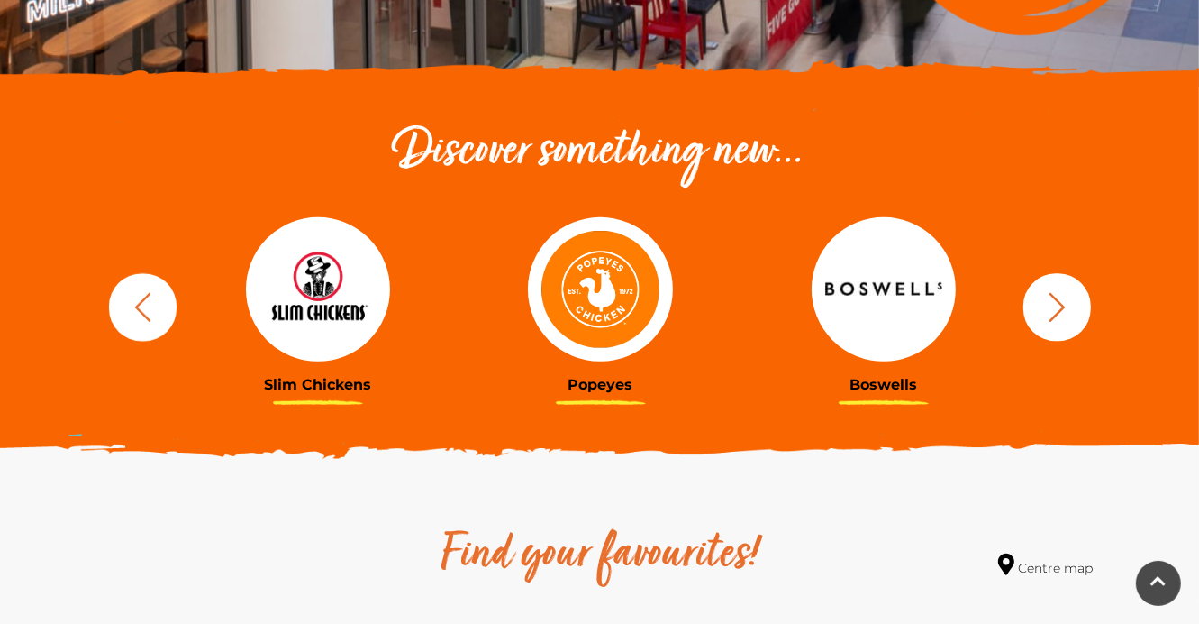
click at [149, 303] on icon "button" at bounding box center [142, 306] width 33 height 33
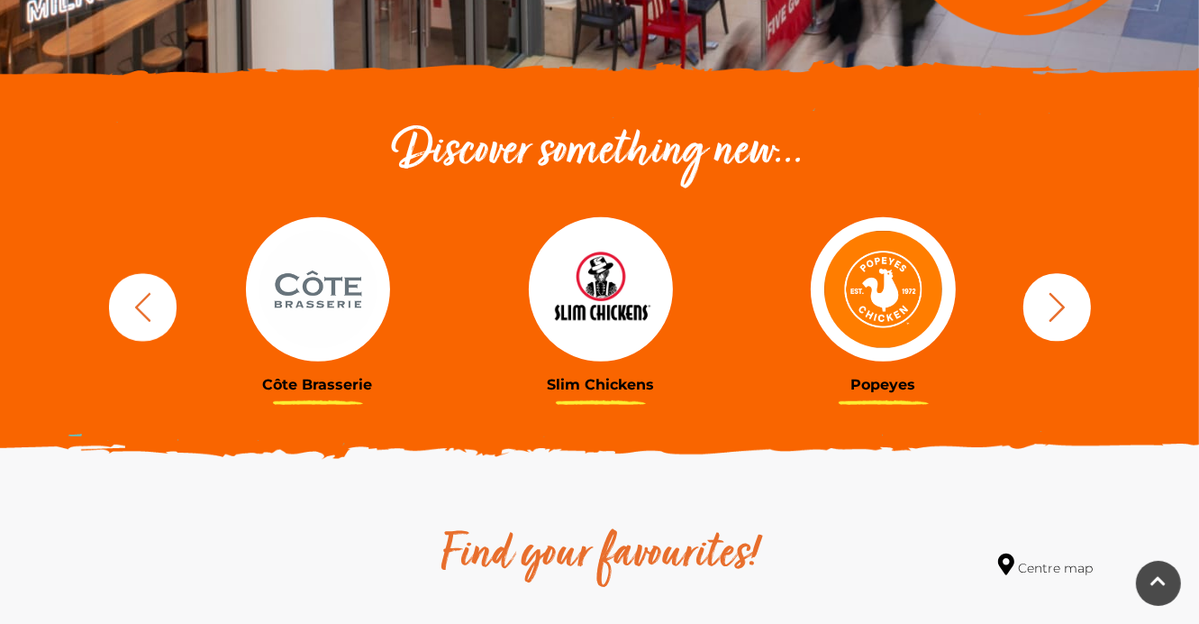
click at [151, 298] on icon "button" at bounding box center [142, 306] width 33 height 33
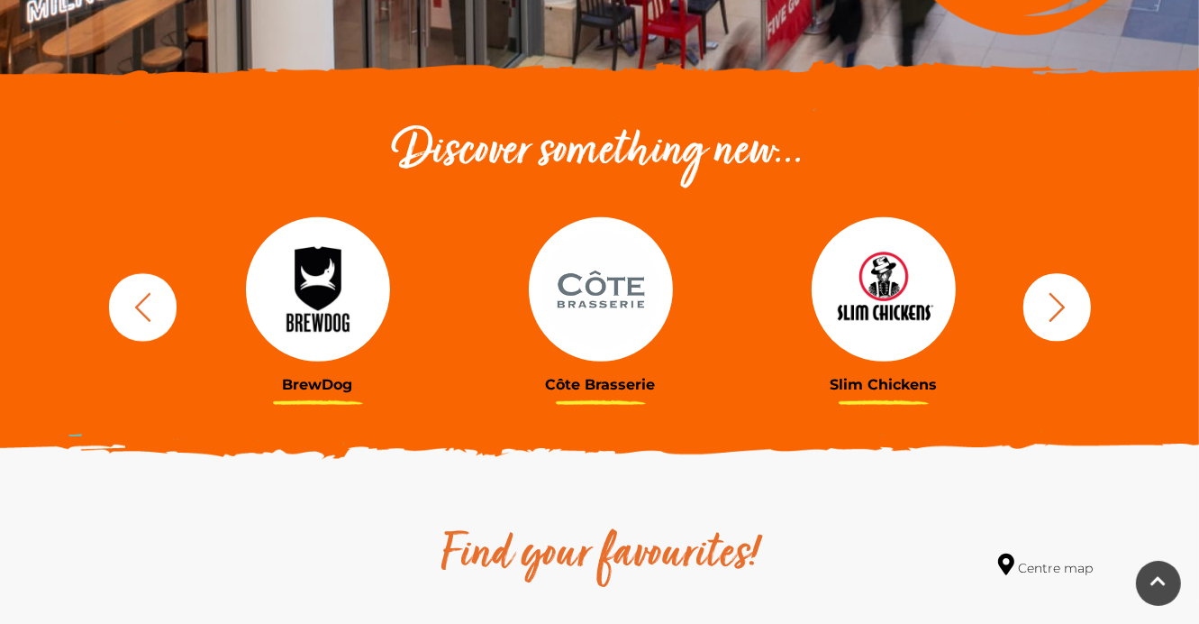
click at [138, 302] on icon "button" at bounding box center [142, 306] width 33 height 33
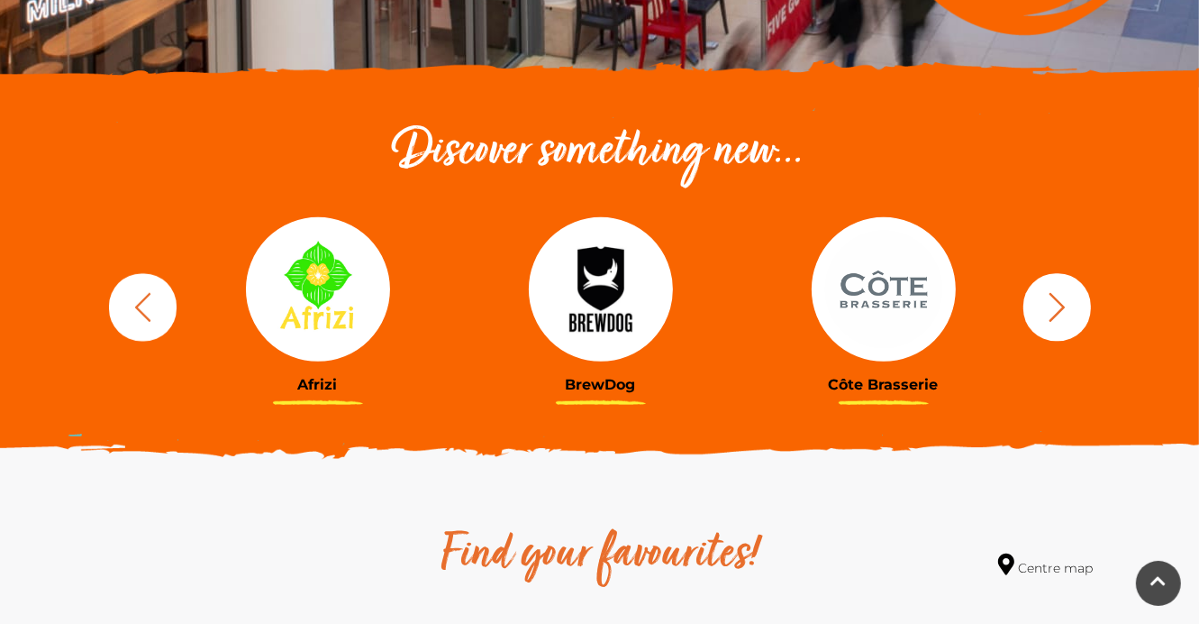
click at [306, 281] on img at bounding box center [318, 289] width 144 height 144
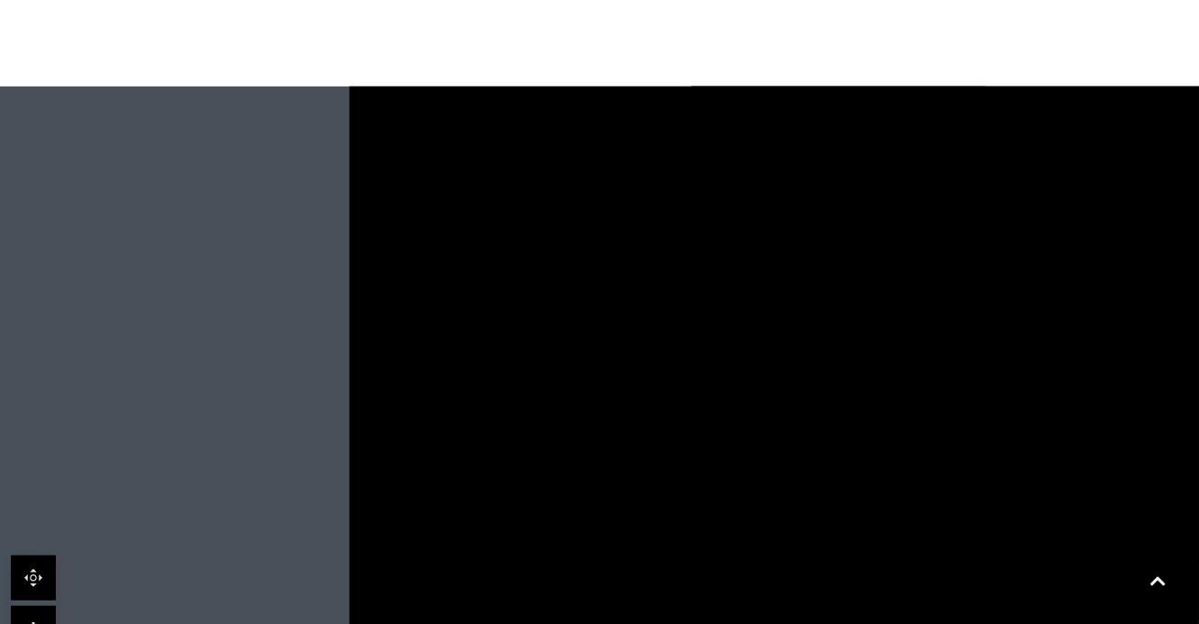
scroll to position [1159, 0]
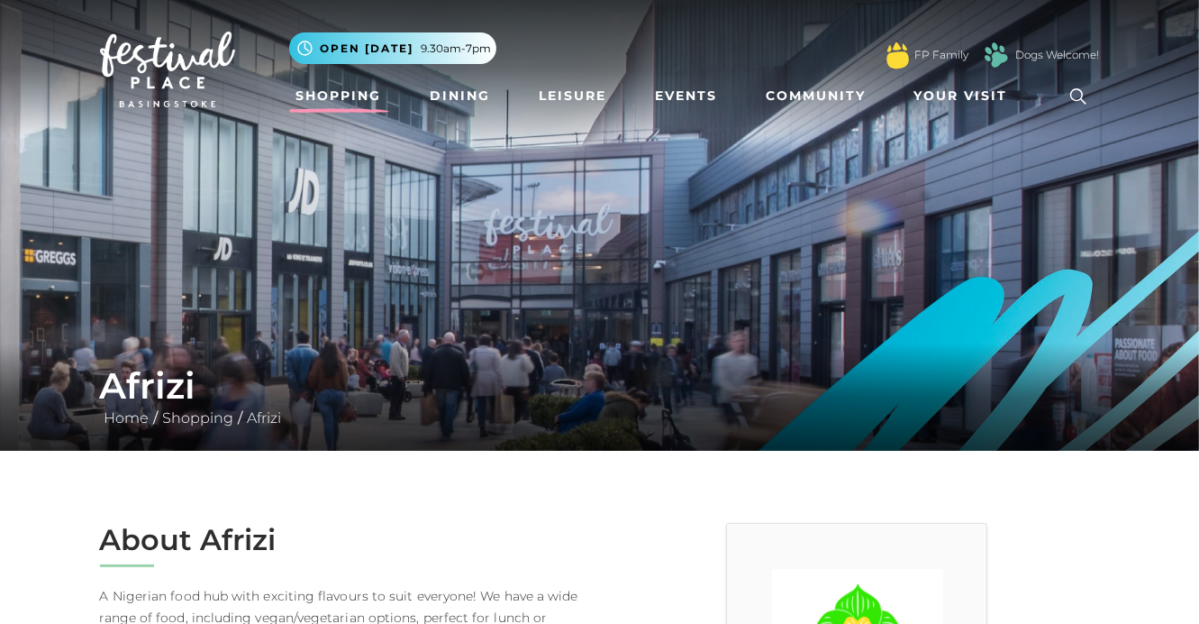
click at [324, 90] on link "Shopping" at bounding box center [339, 95] width 100 height 33
click at [828, 88] on link "Community" at bounding box center [816, 95] width 114 height 33
